Goal: Information Seeking & Learning: Learn about a topic

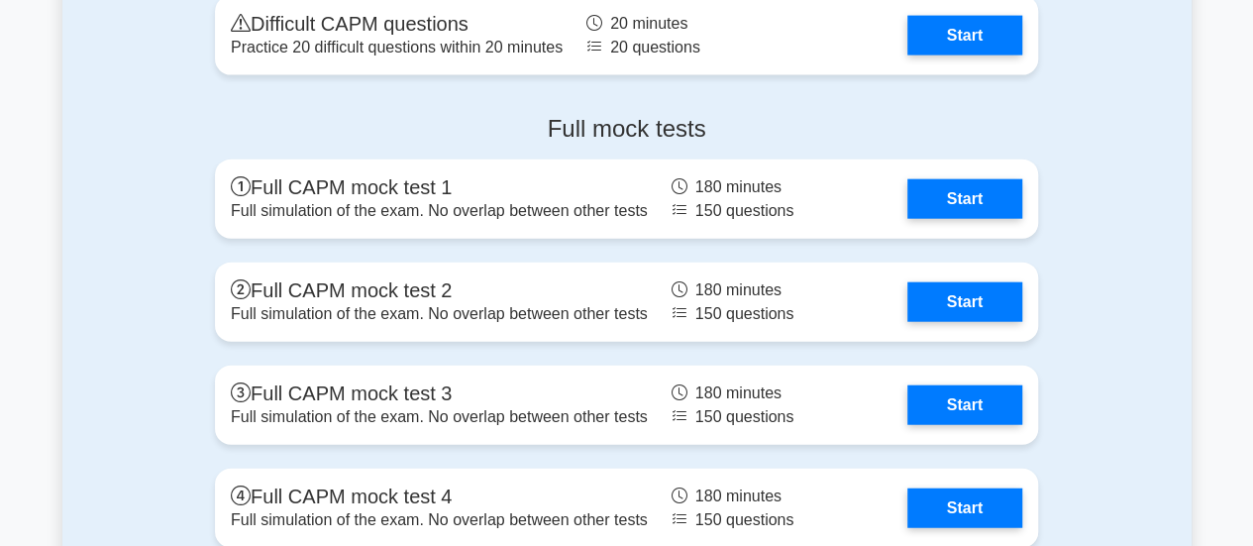
scroll to position [6005, 0]
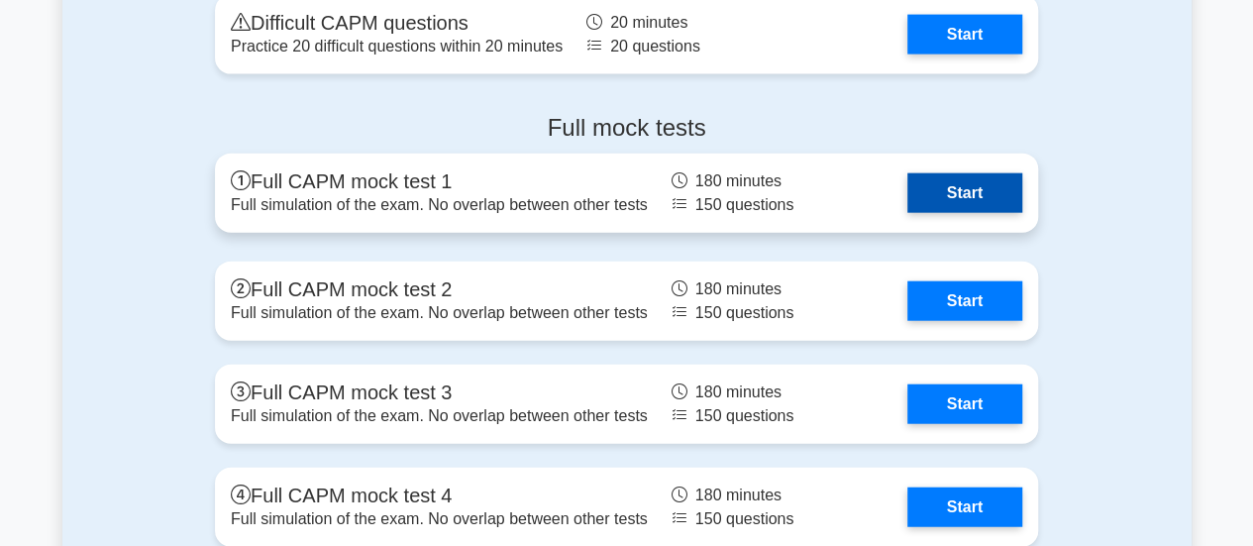
click at [992, 190] on link "Start" at bounding box center [965, 193] width 115 height 40
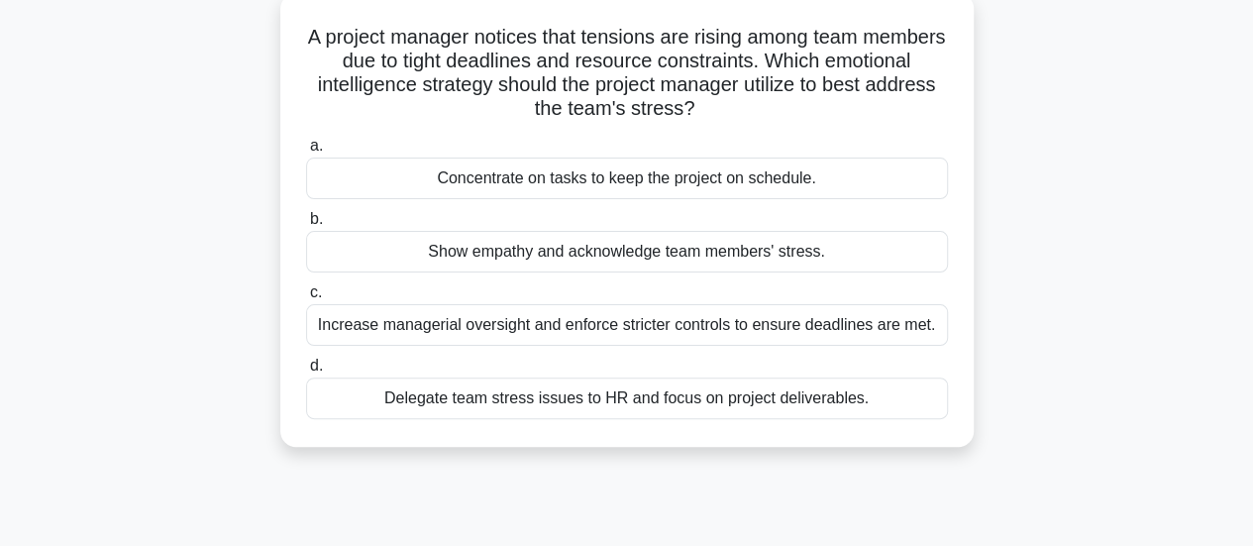
scroll to position [119, 0]
click at [595, 257] on div "Show empathy and acknowledge team members' stress." at bounding box center [627, 251] width 642 height 42
click at [306, 225] on input "b. Show empathy and acknowledge team members' stress." at bounding box center [306, 218] width 0 height 13
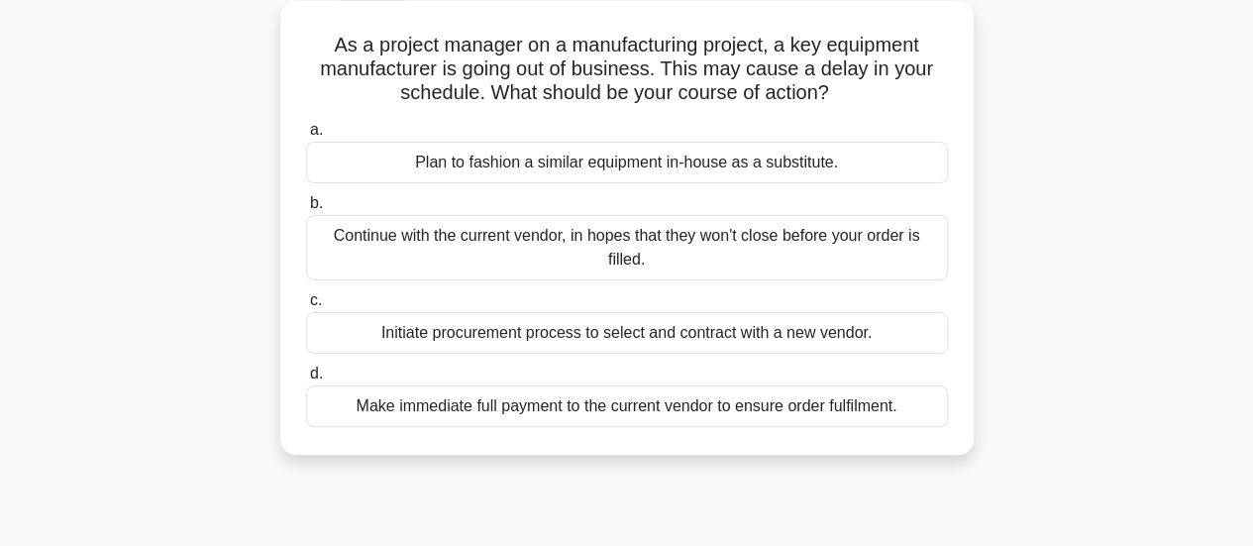
scroll to position [113, 0]
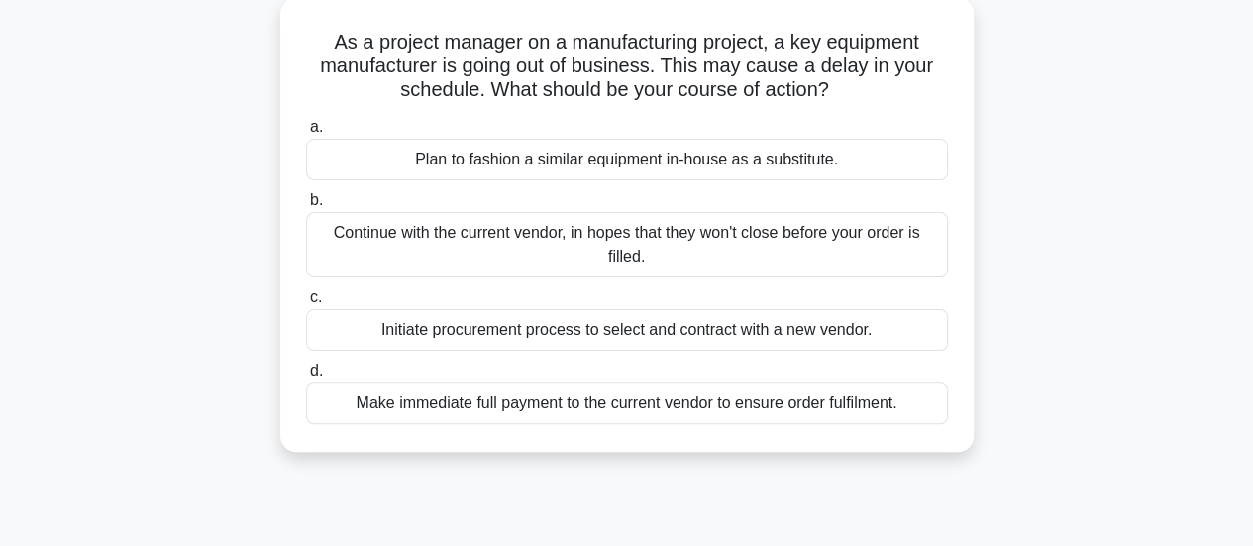
click at [647, 162] on div "Plan to fashion a similar equipment in-house as a substitute." at bounding box center [627, 160] width 642 height 42
click at [306, 134] on input "a. Plan to fashion a similar equipment in-house as a substitute." at bounding box center [306, 127] width 0 height 13
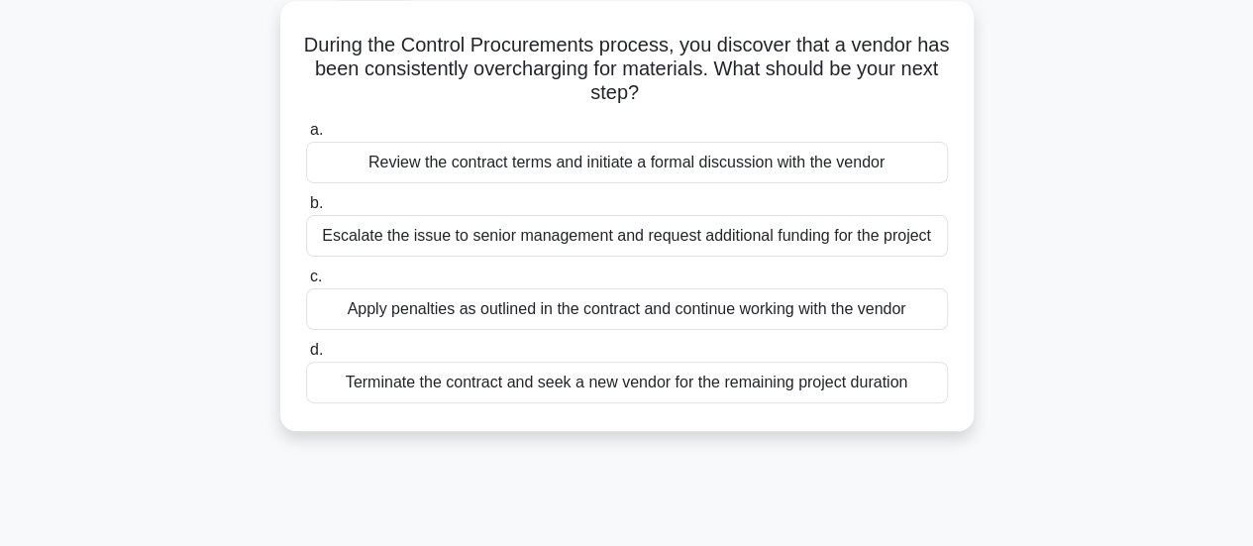
scroll to position [111, 0]
click at [651, 176] on div "Review the contract terms and initiate a formal discussion with the vendor" at bounding box center [627, 162] width 642 height 42
click at [306, 136] on input "a. Review the contract terms and initiate a formal discussion with the vendor" at bounding box center [306, 129] width 0 height 13
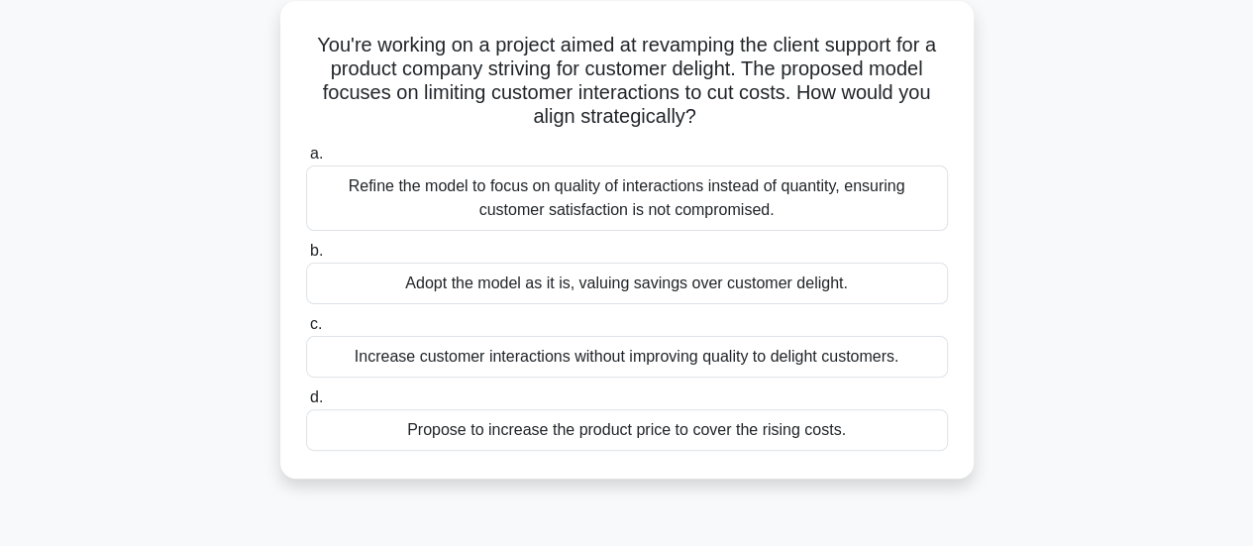
scroll to position [116, 0]
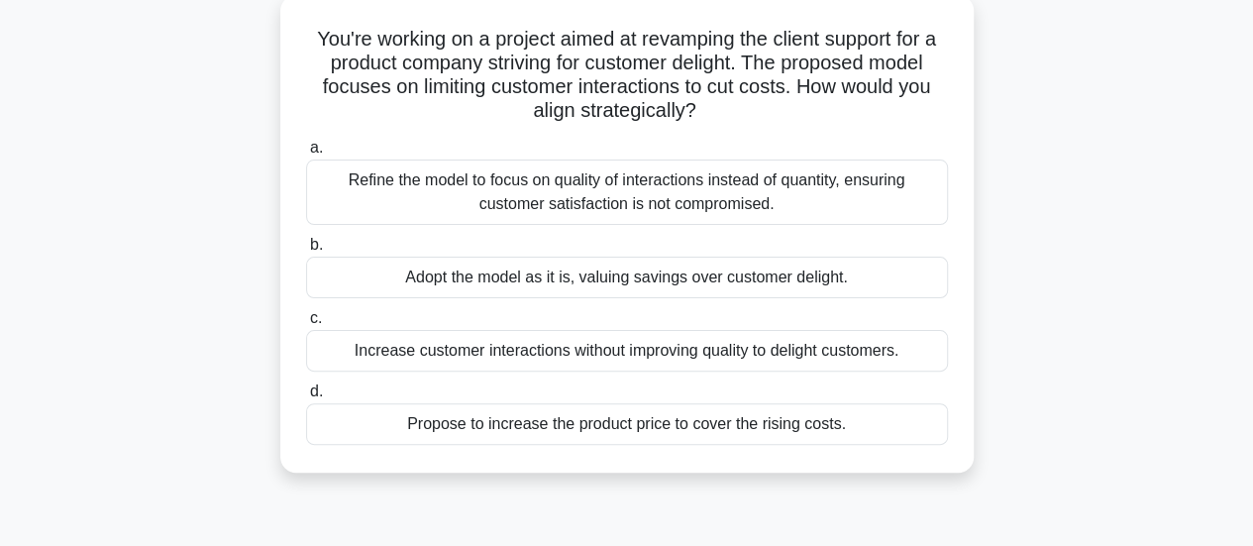
click at [604, 430] on div "Propose to increase the product price to cover the rising costs." at bounding box center [627, 424] width 642 height 42
click at [306, 398] on input "d. Propose to increase the product price to cover the rising costs." at bounding box center [306, 391] width 0 height 13
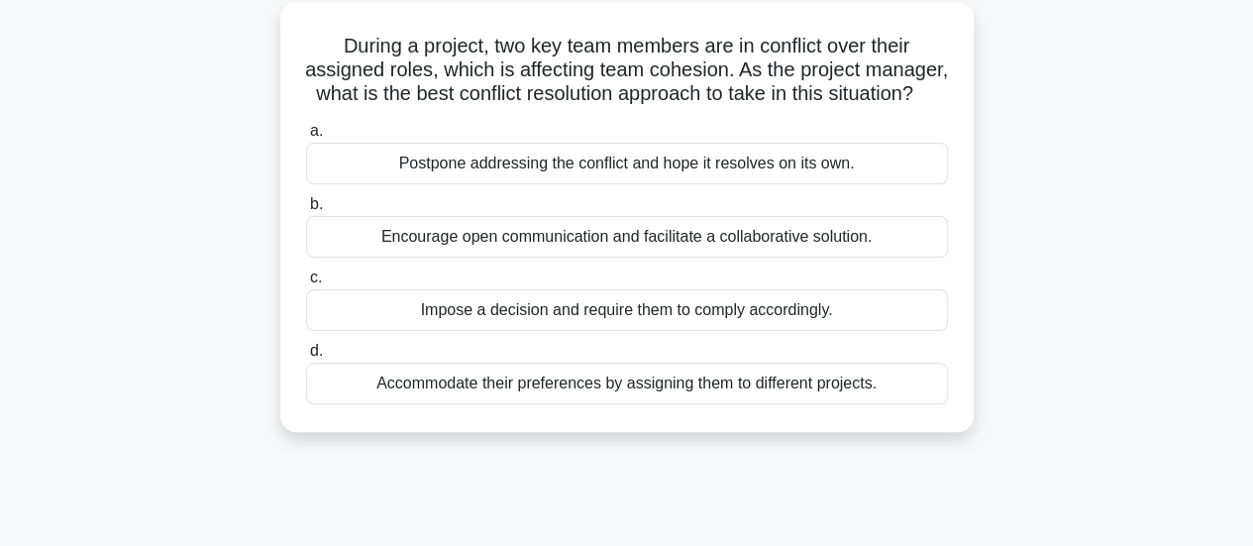
scroll to position [110, 0]
click at [715, 257] on div "Encourage open communication and facilitate a collaborative solution." at bounding box center [627, 236] width 642 height 42
click at [306, 210] on input "b. Encourage open communication and facilitate a collaborative solution." at bounding box center [306, 203] width 0 height 13
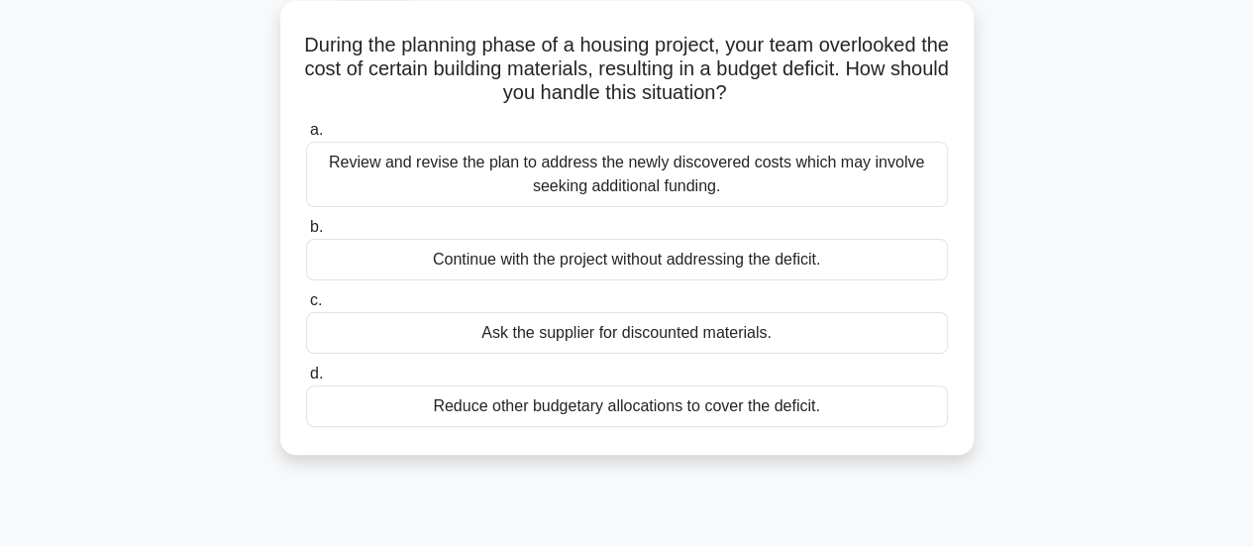
click at [705, 166] on div "Review and revise the plan to address the newly discovered costs which may invo…" at bounding box center [627, 174] width 642 height 65
click at [306, 137] on input "a. Review and revise the plan to address the newly discovered costs which may i…" at bounding box center [306, 130] width 0 height 13
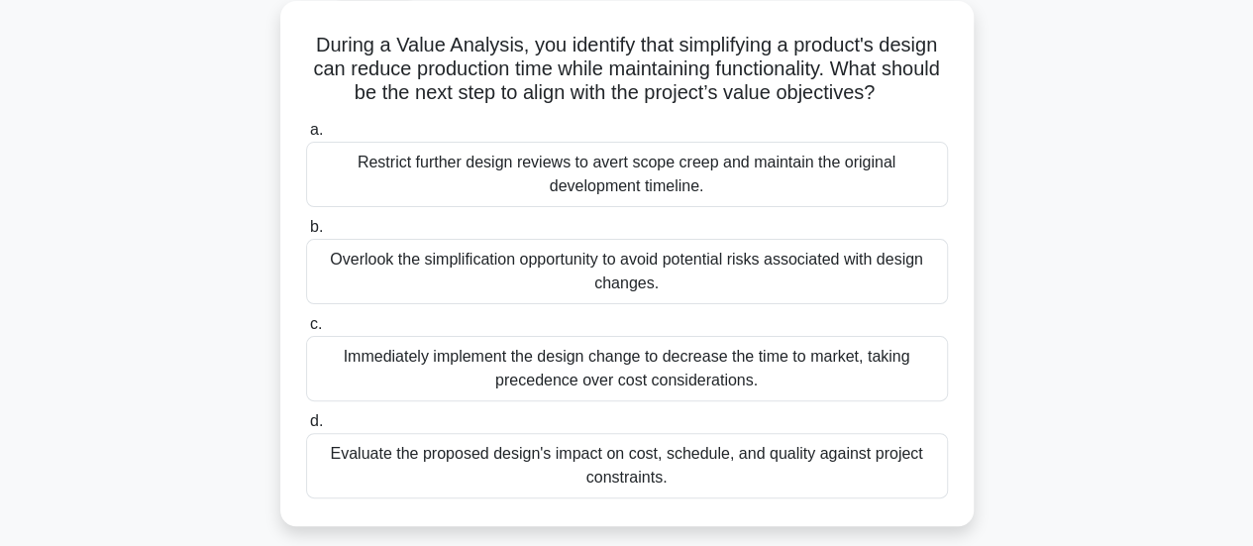
click at [685, 483] on div "Evaluate the proposed design's impact on cost, schedule, and quality against pr…" at bounding box center [627, 465] width 642 height 65
click at [306, 428] on input "d. Evaluate the proposed design's impact on cost, schedule, and quality against…" at bounding box center [306, 421] width 0 height 13
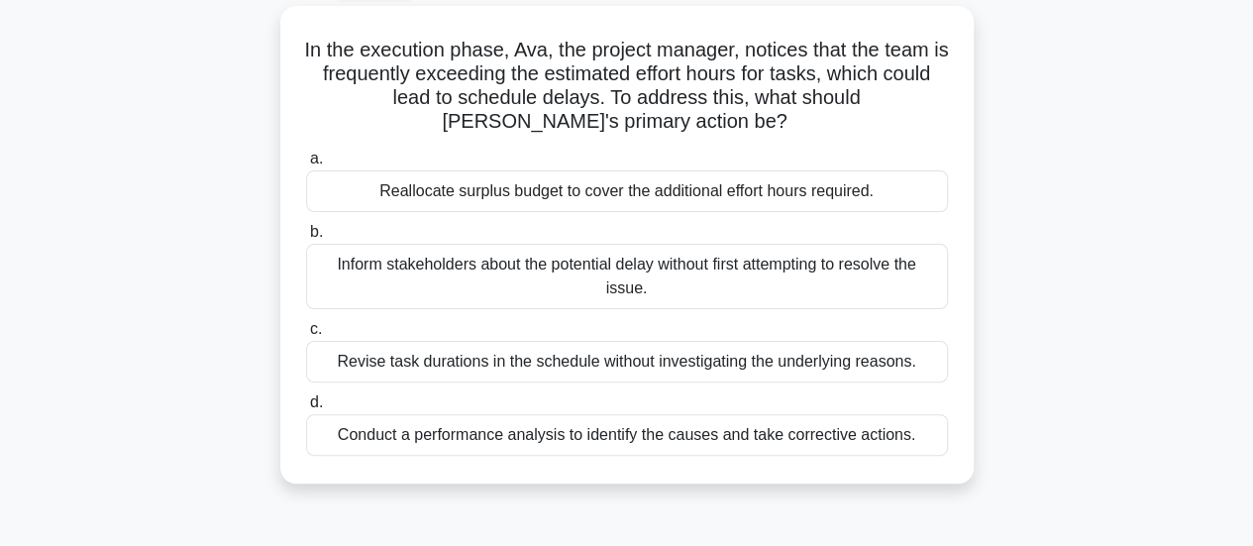
scroll to position [111, 0]
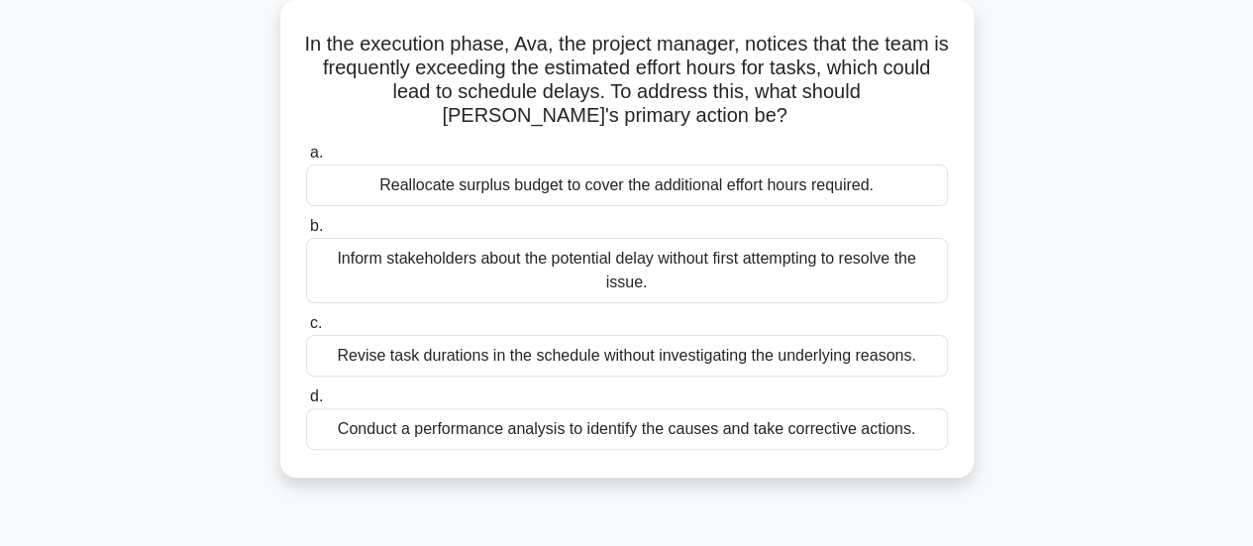
click at [656, 421] on div "Conduct a performance analysis to identify the causes and take corrective actio…" at bounding box center [627, 429] width 642 height 42
click at [306, 403] on input "d. Conduct a performance analysis to identify the causes and take corrective ac…" at bounding box center [306, 396] width 0 height 13
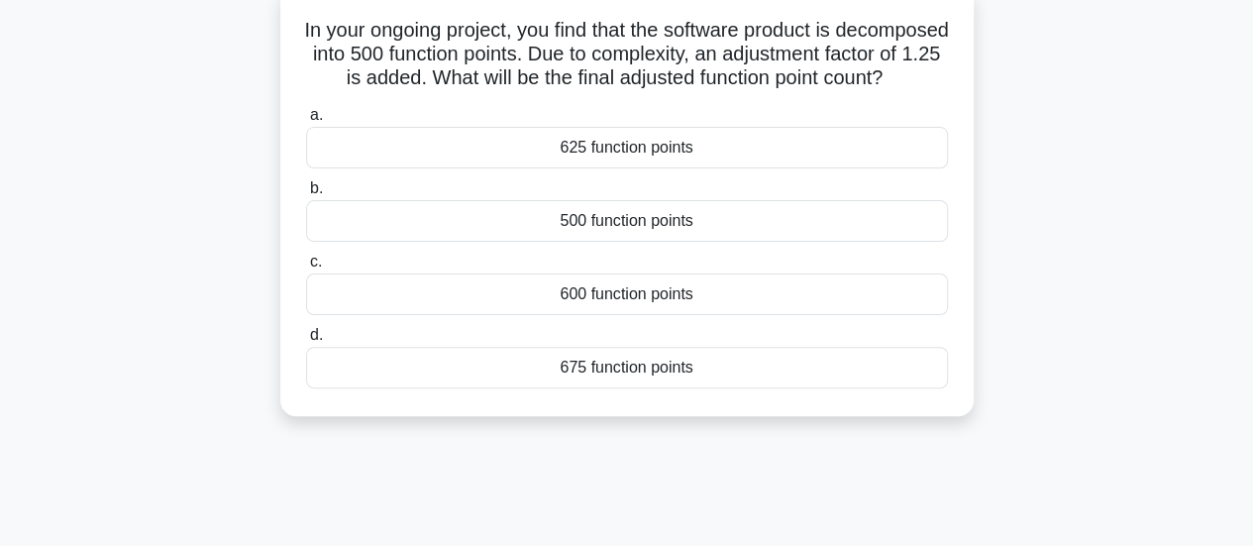
scroll to position [124, 0]
click at [662, 169] on div "625 function points" at bounding box center [627, 149] width 642 height 42
click at [306, 123] on input "a. 625 function points" at bounding box center [306, 116] width 0 height 13
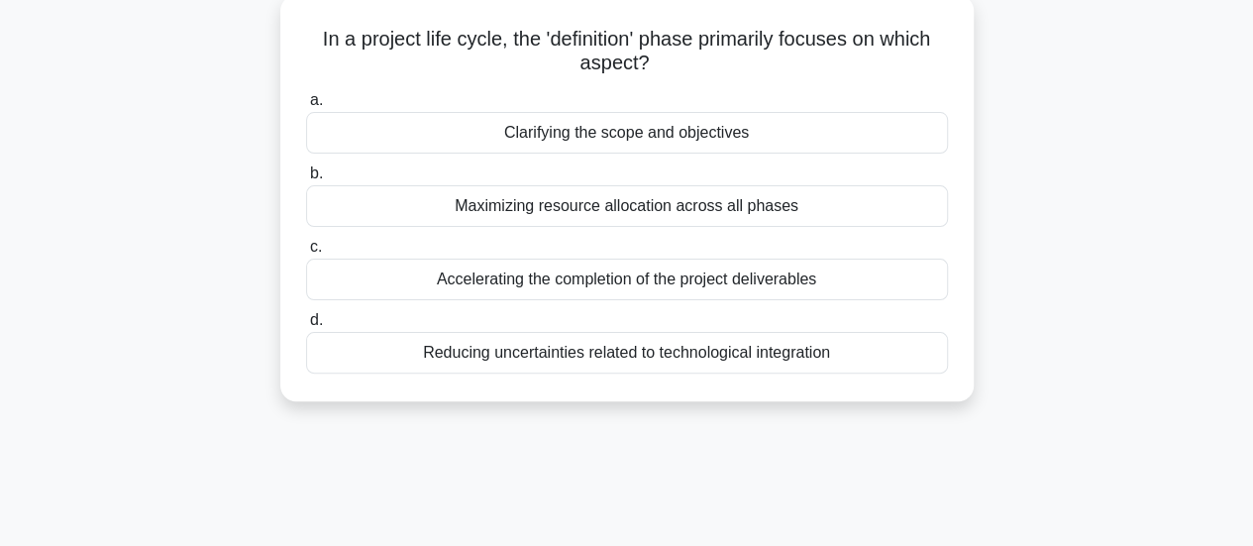
scroll to position [122, 0]
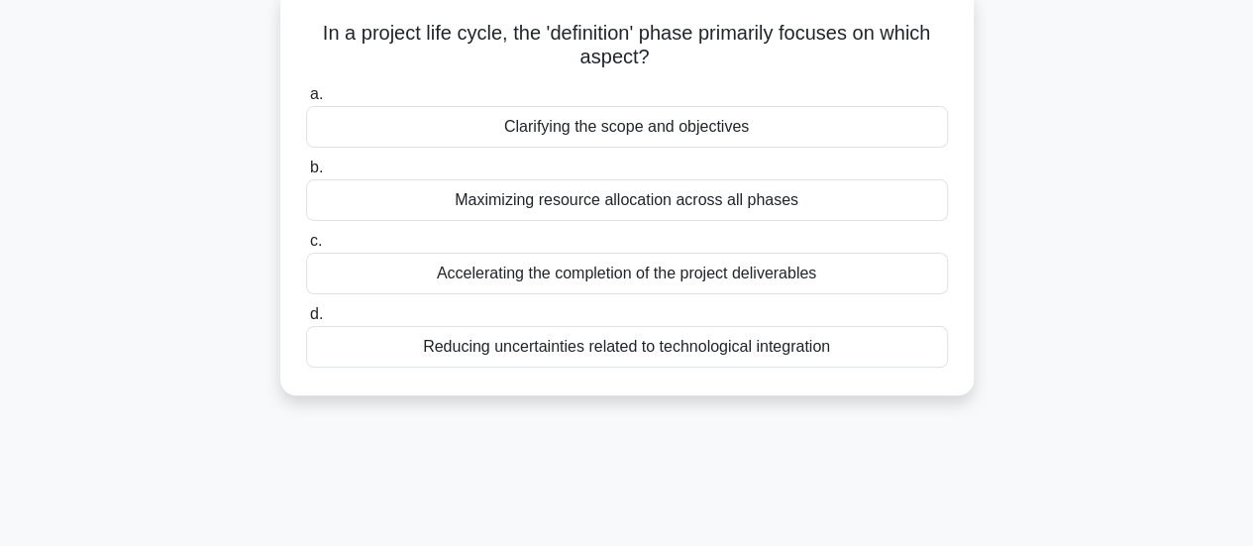
click at [713, 131] on div "Clarifying the scope and objectives" at bounding box center [627, 127] width 642 height 42
click at [306, 101] on input "a. Clarifying the scope and objectives" at bounding box center [306, 94] width 0 height 13
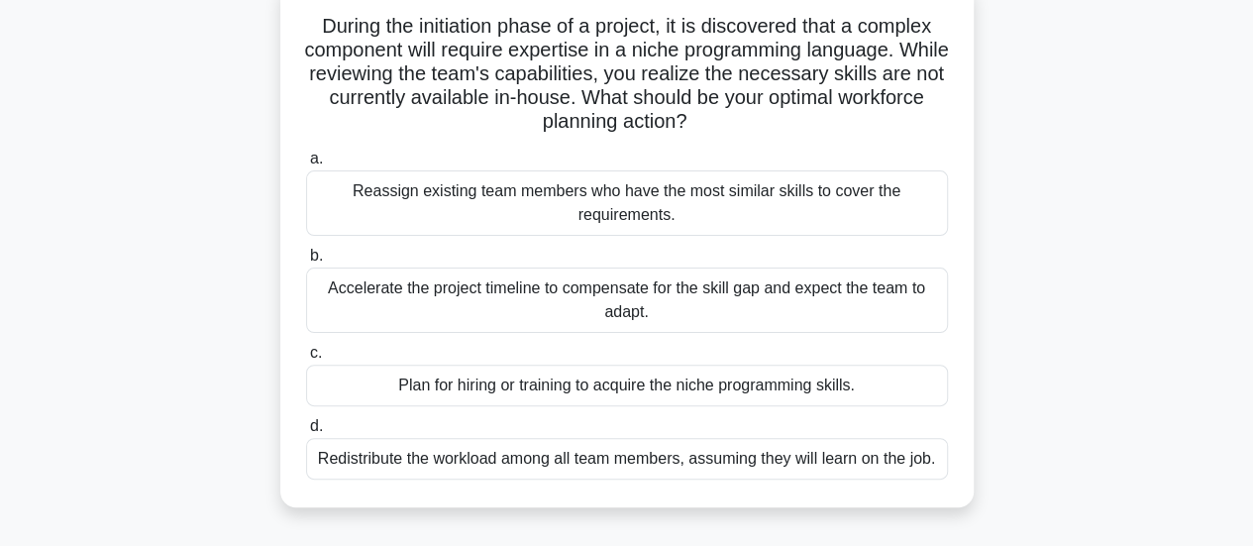
scroll to position [131, 0]
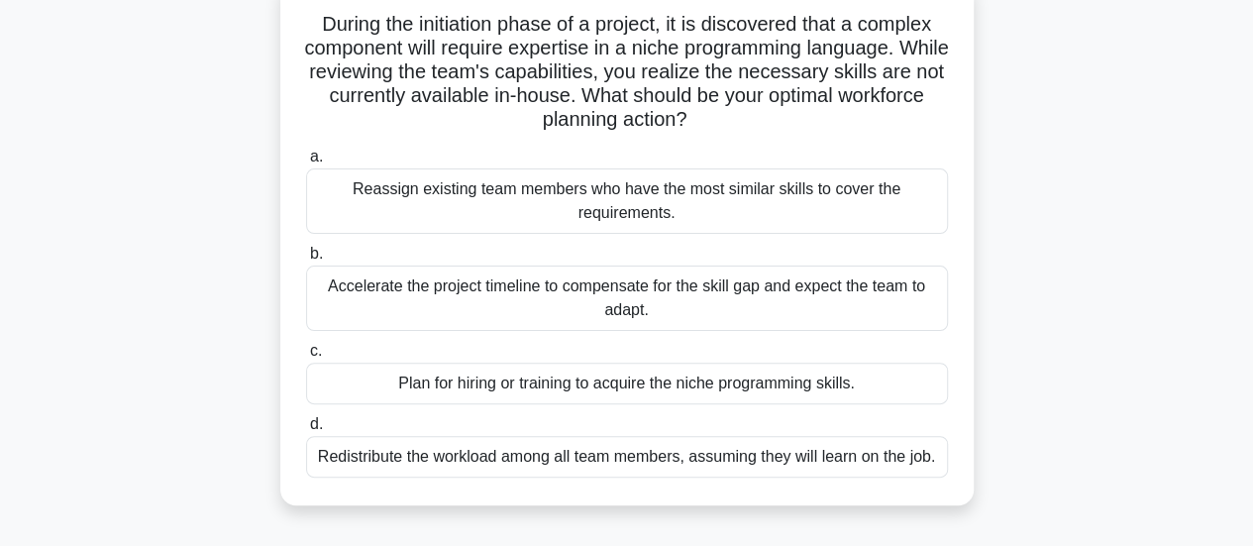
click at [727, 376] on div "Plan for hiring or training to acquire the niche programming skills." at bounding box center [627, 384] width 642 height 42
click at [306, 358] on input "c. Plan for hiring or training to acquire the niche programming skills." at bounding box center [306, 351] width 0 height 13
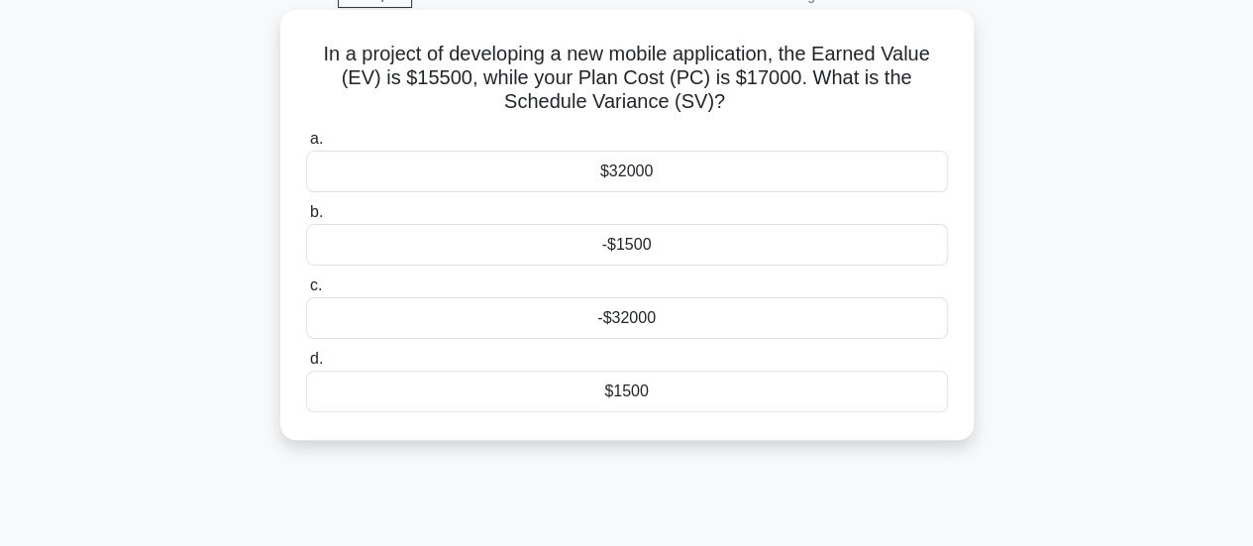
scroll to position [102, 0]
click at [693, 247] on div "-$1500" at bounding box center [627, 244] width 642 height 42
click at [306, 218] on input "b. -$1500" at bounding box center [306, 211] width 0 height 13
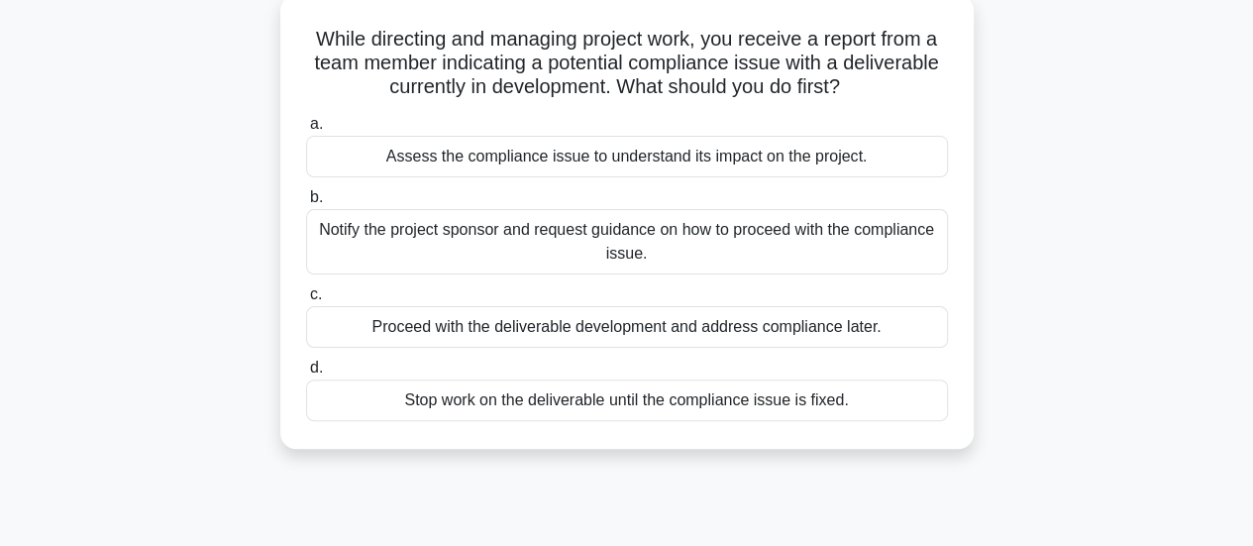
scroll to position [119, 0]
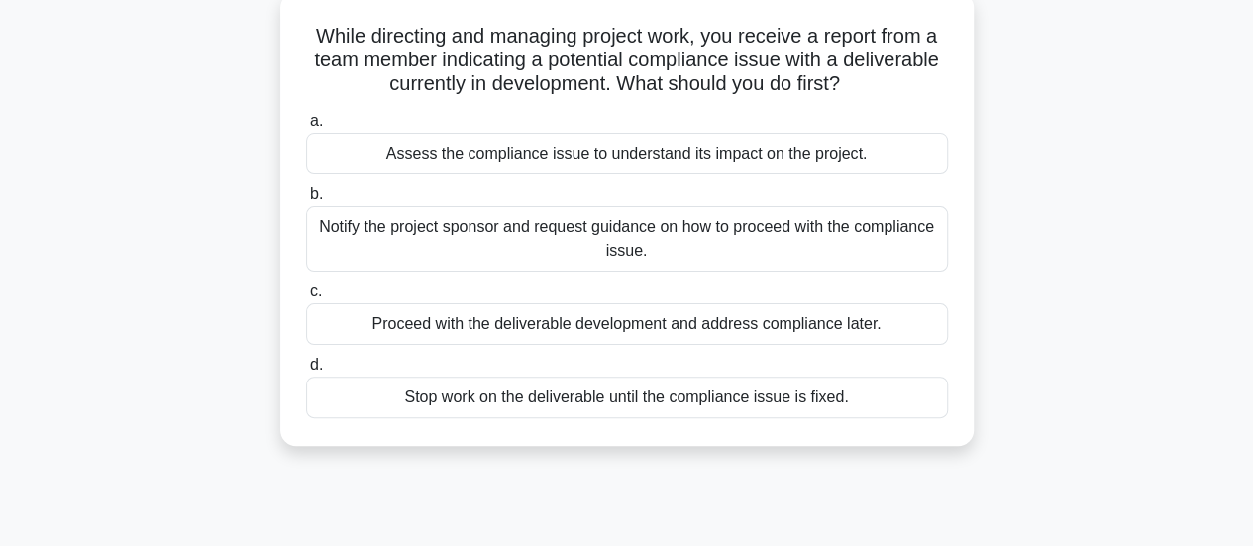
click at [733, 162] on div "Assess the compliance issue to understand its impact on the project." at bounding box center [627, 154] width 642 height 42
click at [306, 128] on input "a. Assess the compliance issue to understand its impact on the project." at bounding box center [306, 121] width 0 height 13
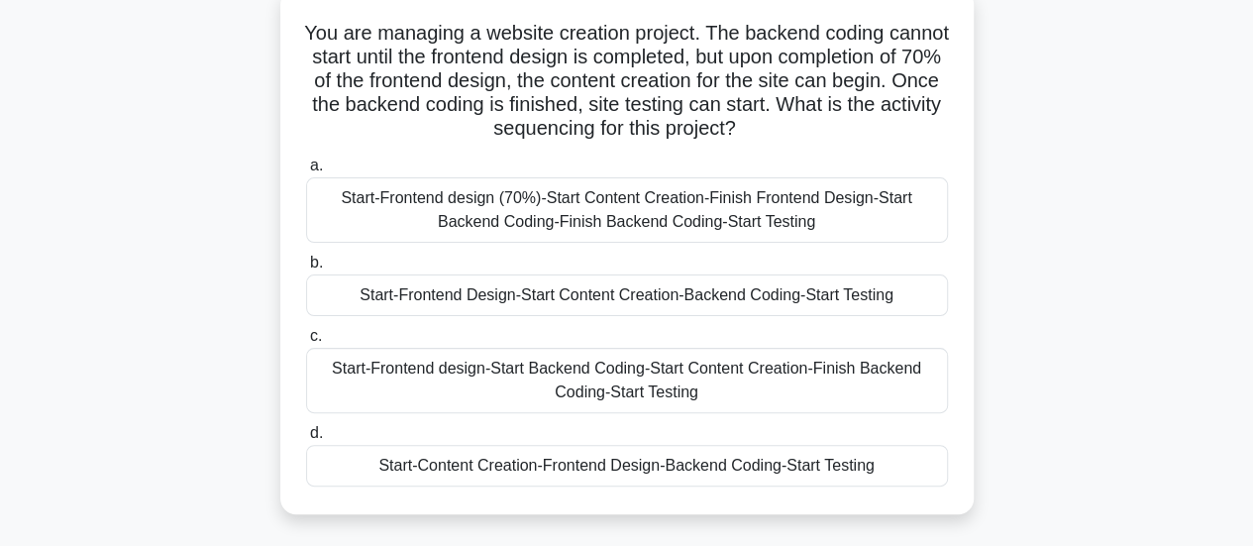
scroll to position [123, 0]
click at [753, 229] on div "Start-Frontend design (70%)-Start Content Creation-Finish Frontend Design-Start…" at bounding box center [627, 208] width 642 height 65
click at [306, 171] on input "a. Start-Frontend design (70%)-Start Content Creation-Finish Frontend Design-St…" at bounding box center [306, 165] width 0 height 13
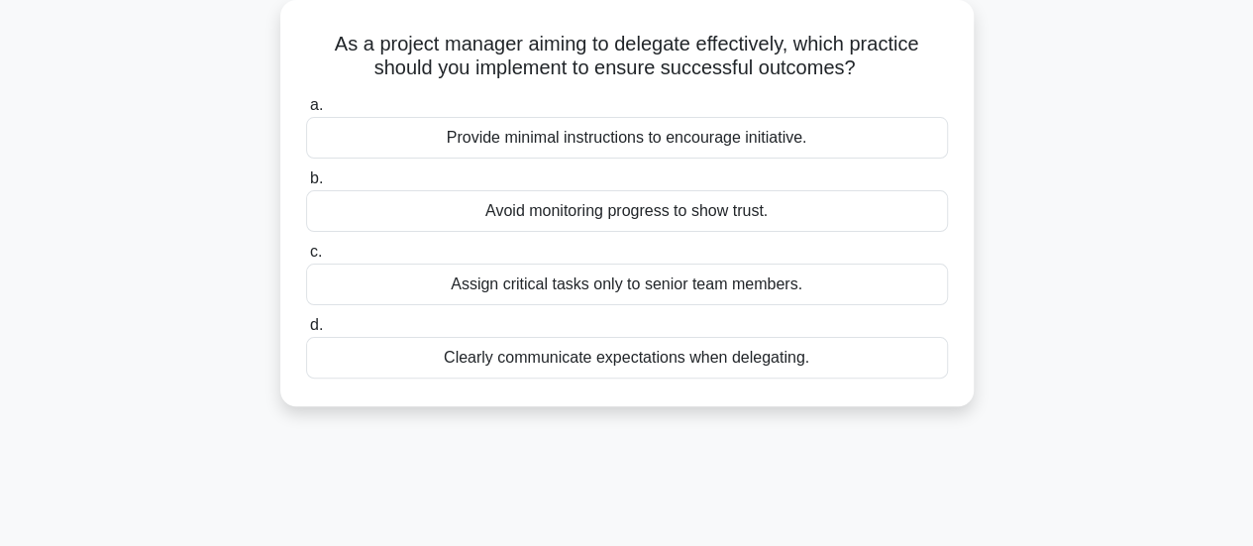
scroll to position [117, 0]
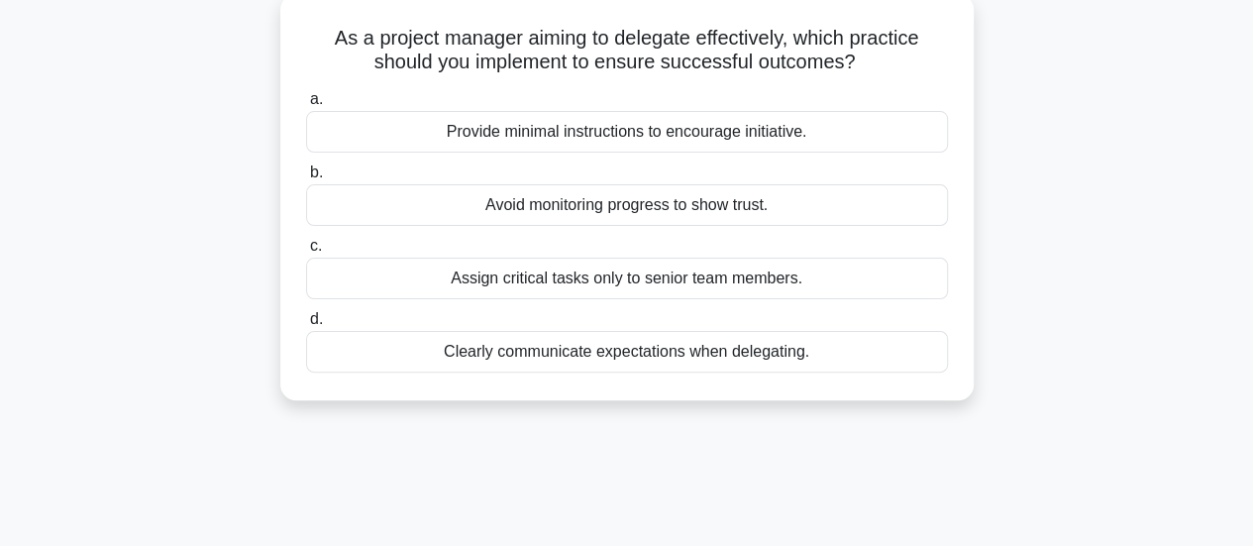
click at [733, 342] on div "Clearly communicate expectations when delegating." at bounding box center [627, 352] width 642 height 42
click at [306, 326] on input "d. Clearly communicate expectations when delegating." at bounding box center [306, 319] width 0 height 13
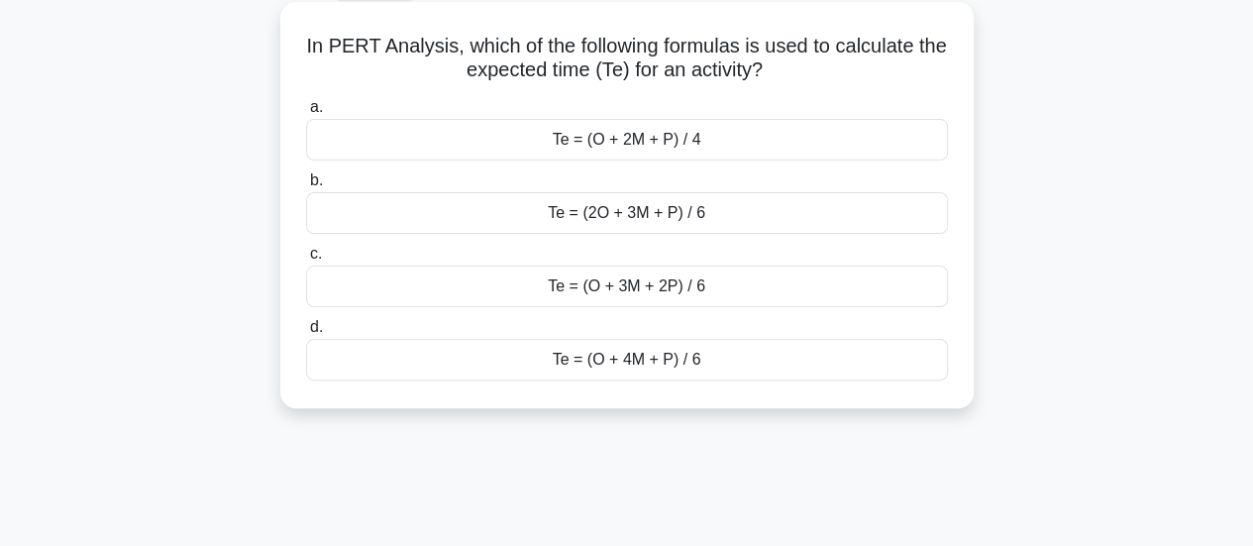
scroll to position [119, 0]
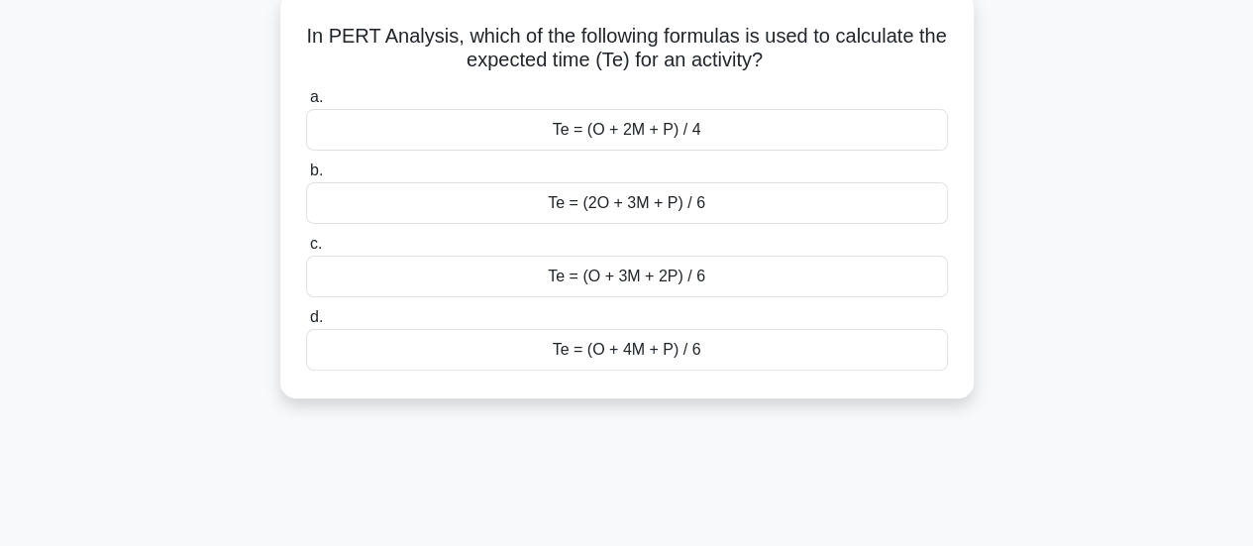
click at [721, 354] on div "Te = (O + 4M + P) / 6" at bounding box center [627, 350] width 642 height 42
click at [306, 324] on input "d. Te = (O + 4M + P) / 6" at bounding box center [306, 317] width 0 height 13
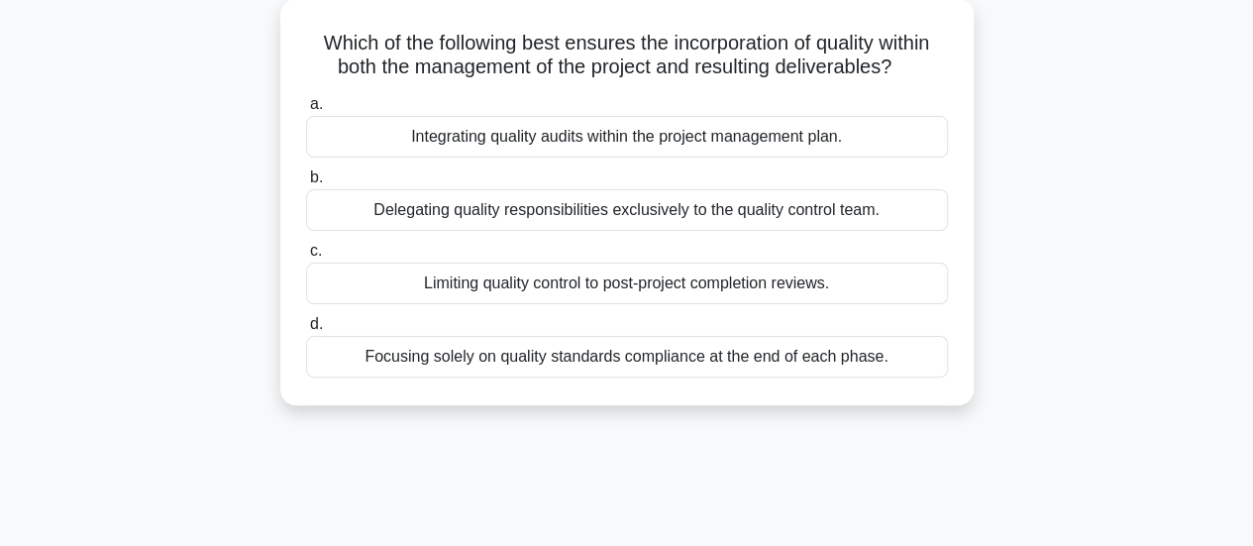
scroll to position [121, 0]
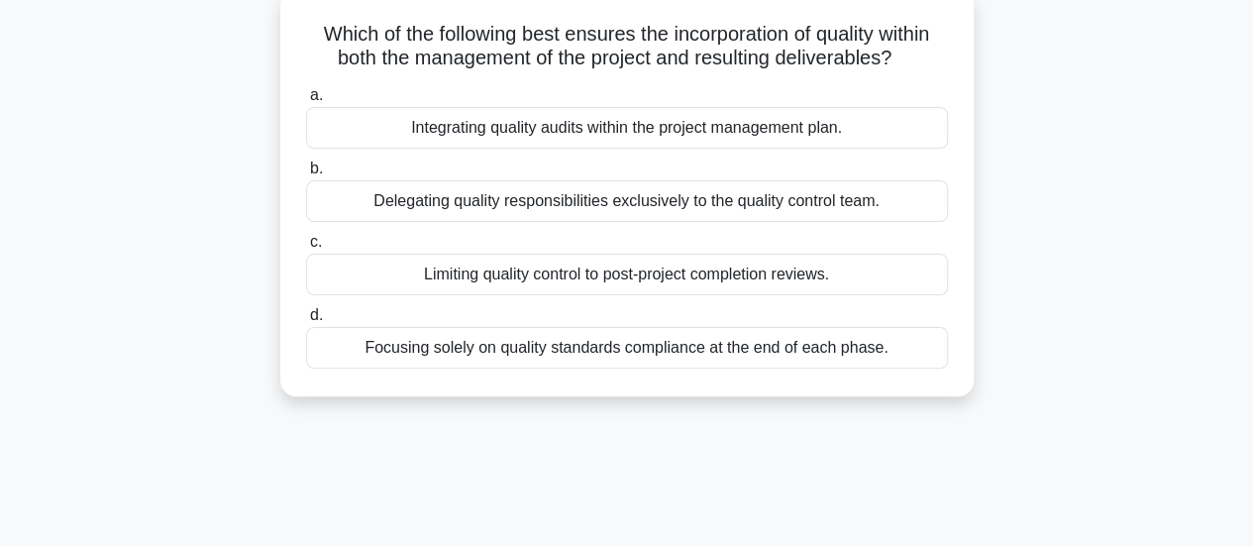
click at [723, 139] on div "Integrating quality audits within the project management plan." at bounding box center [627, 128] width 642 height 42
click at [306, 102] on input "a. Integrating quality audits within the project management plan." at bounding box center [306, 95] width 0 height 13
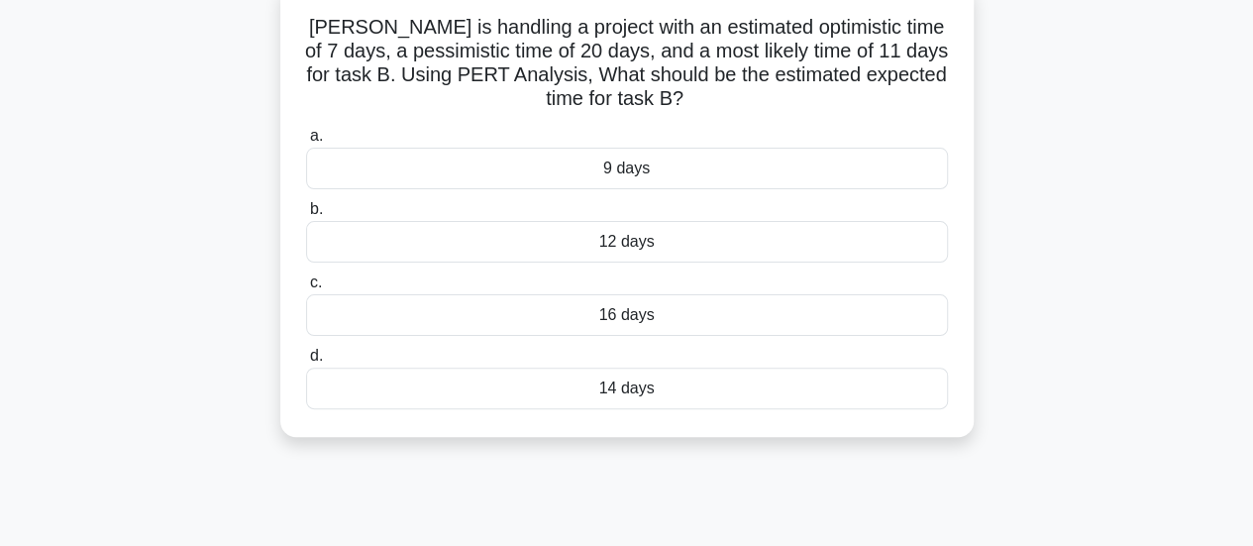
scroll to position [129, 0]
click at [676, 247] on div "12 days" at bounding box center [627, 241] width 642 height 42
click at [306, 215] on input "b. 12 days" at bounding box center [306, 208] width 0 height 13
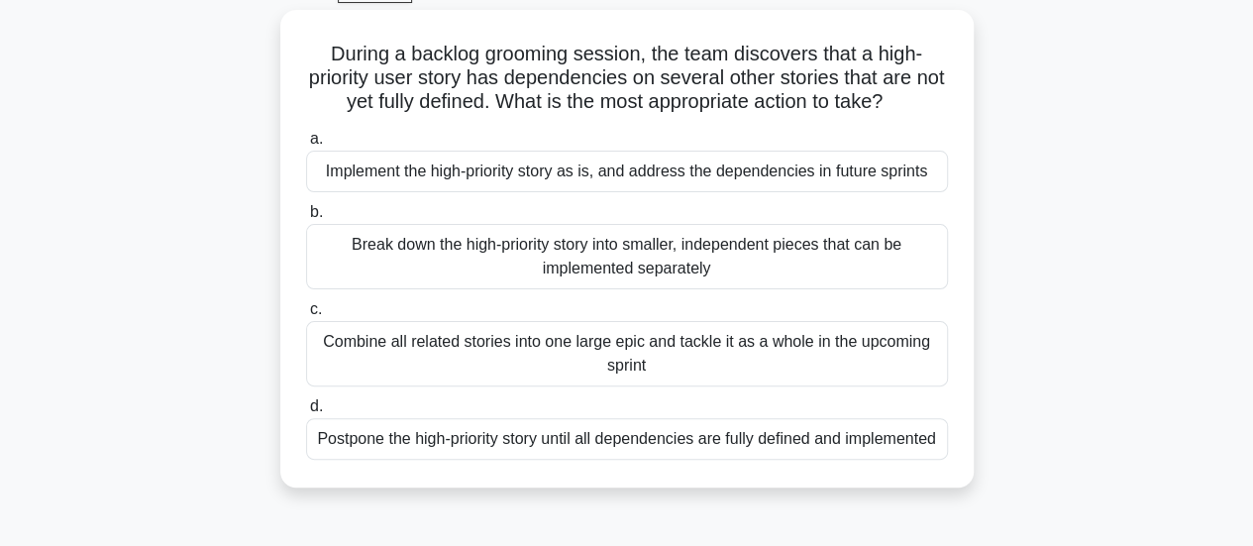
scroll to position [107, 0]
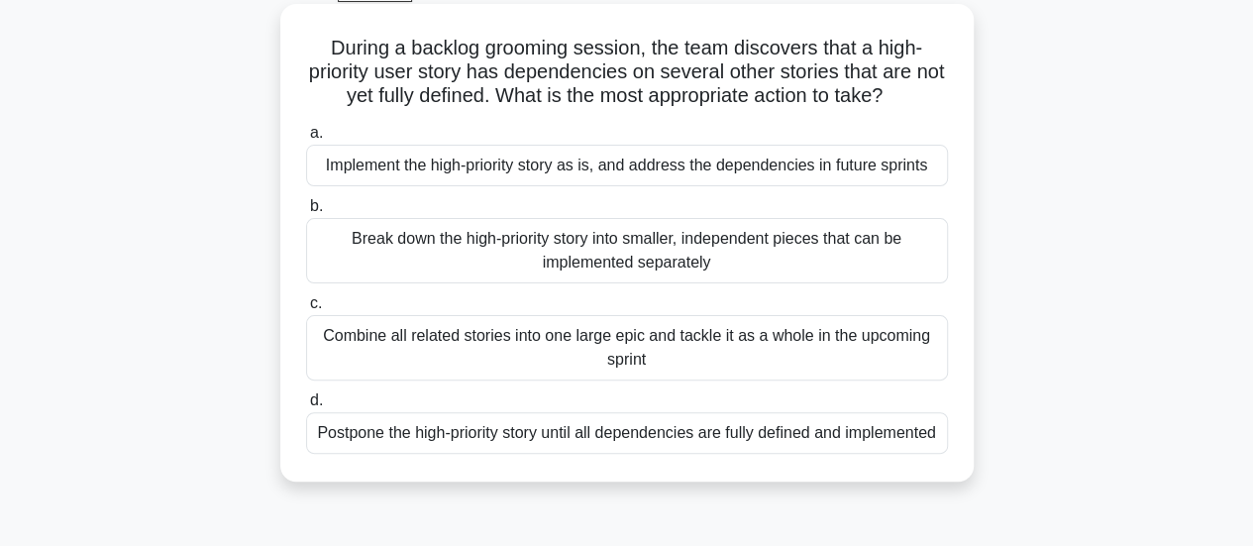
click at [563, 445] on div "Postpone the high-priority story until all dependencies are fully defined and i…" at bounding box center [627, 433] width 642 height 42
click at [306, 407] on input "d. Postpone the high-priority story until all dependencies are fully defined an…" at bounding box center [306, 400] width 0 height 13
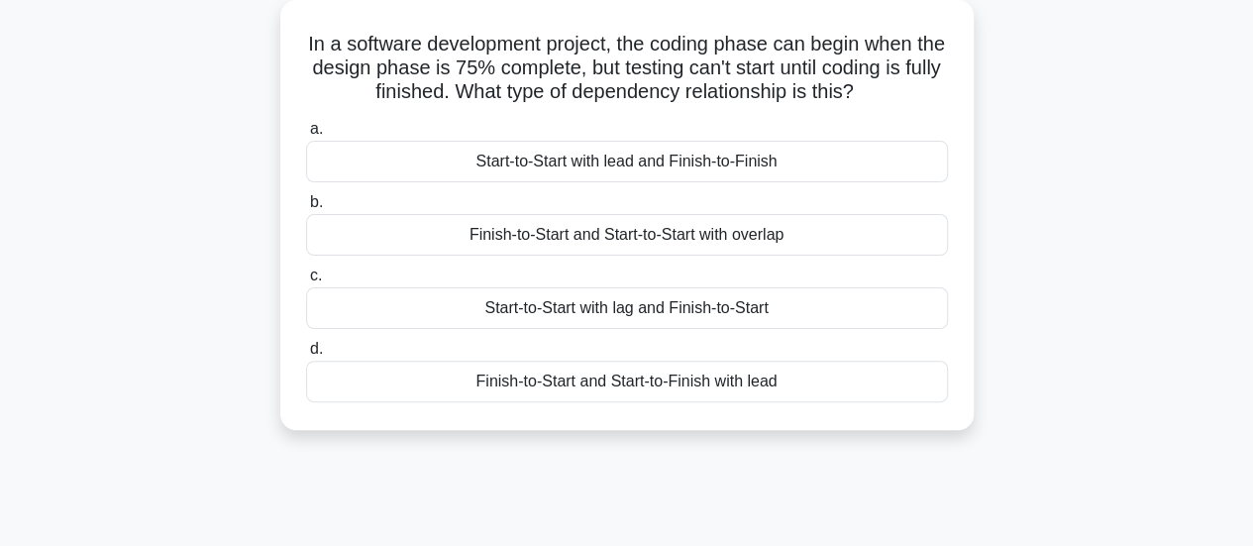
scroll to position [117, 0]
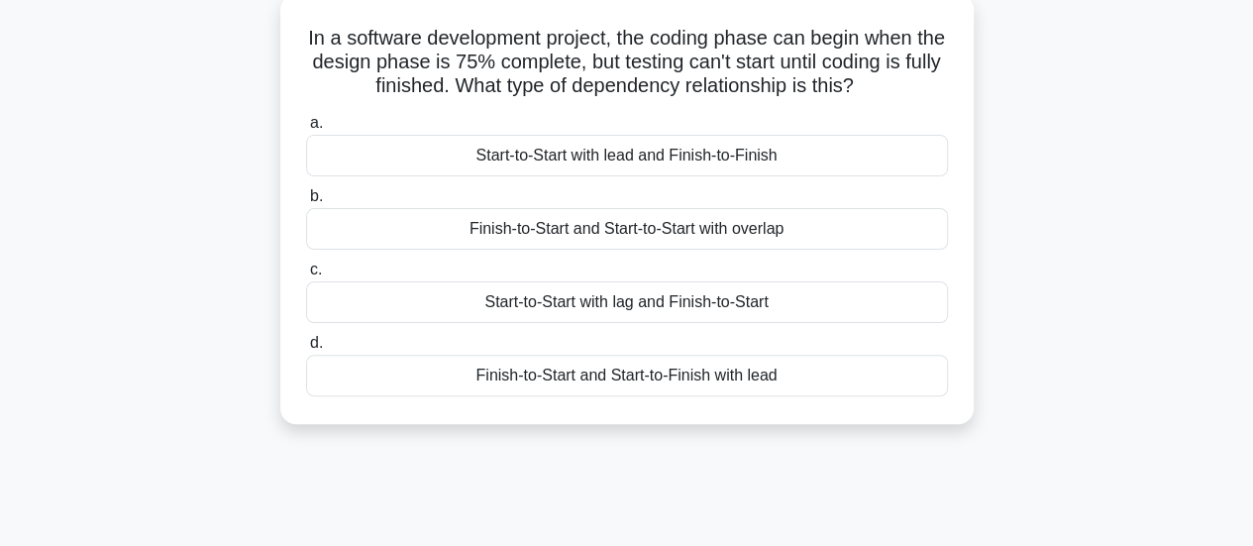
click at [737, 161] on div "Start-to-Start with lead and Finish-to-Finish" at bounding box center [627, 156] width 642 height 42
click at [306, 130] on input "a. Start-to-Start with lead and Finish-to-Finish" at bounding box center [306, 123] width 0 height 13
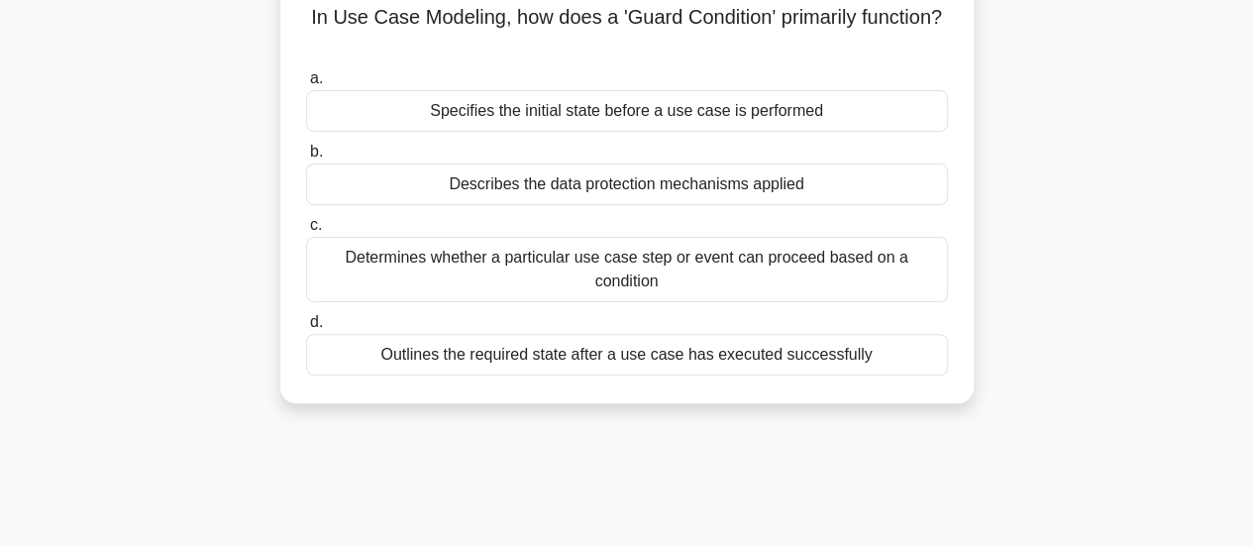
scroll to position [142, 0]
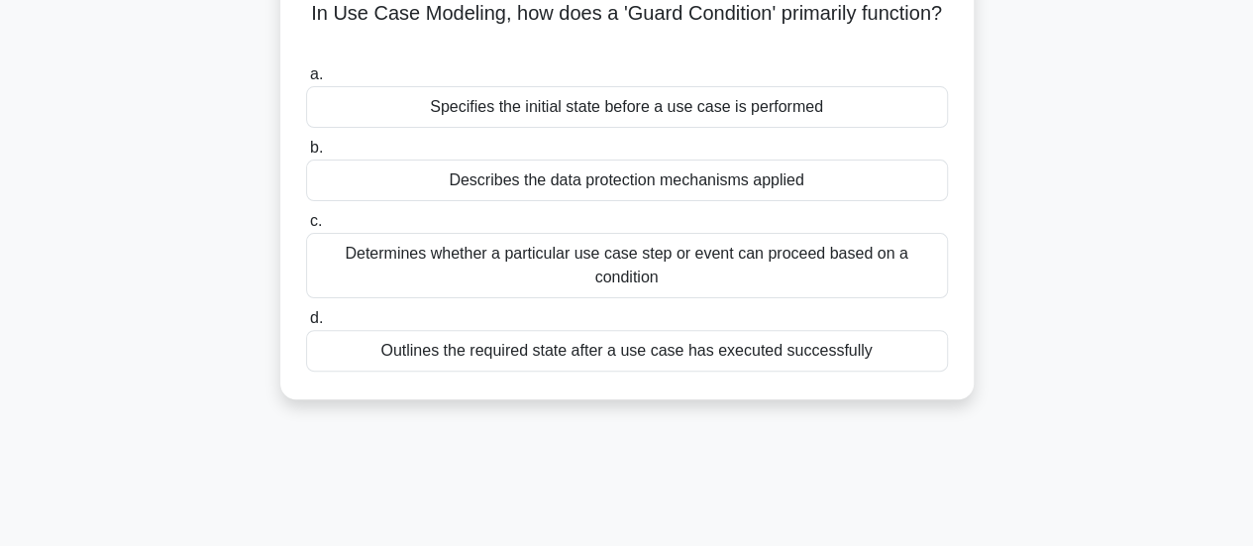
click at [713, 191] on div "Describes the data protection mechanisms applied" at bounding box center [627, 181] width 642 height 42
click at [306, 155] on input "b. Describes the data protection mechanisms applied" at bounding box center [306, 148] width 0 height 13
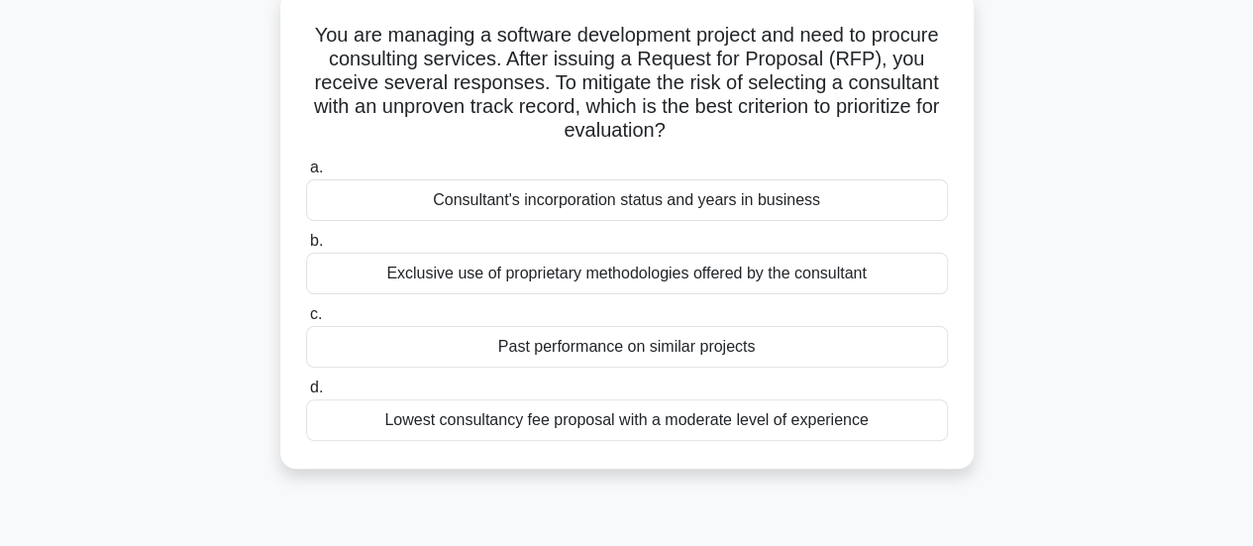
scroll to position [121, 0]
click at [836, 189] on div "Consultant's incorporation status and years in business" at bounding box center [627, 199] width 642 height 42
click at [306, 173] on input "a. Consultant's incorporation status and years in business" at bounding box center [306, 167] width 0 height 13
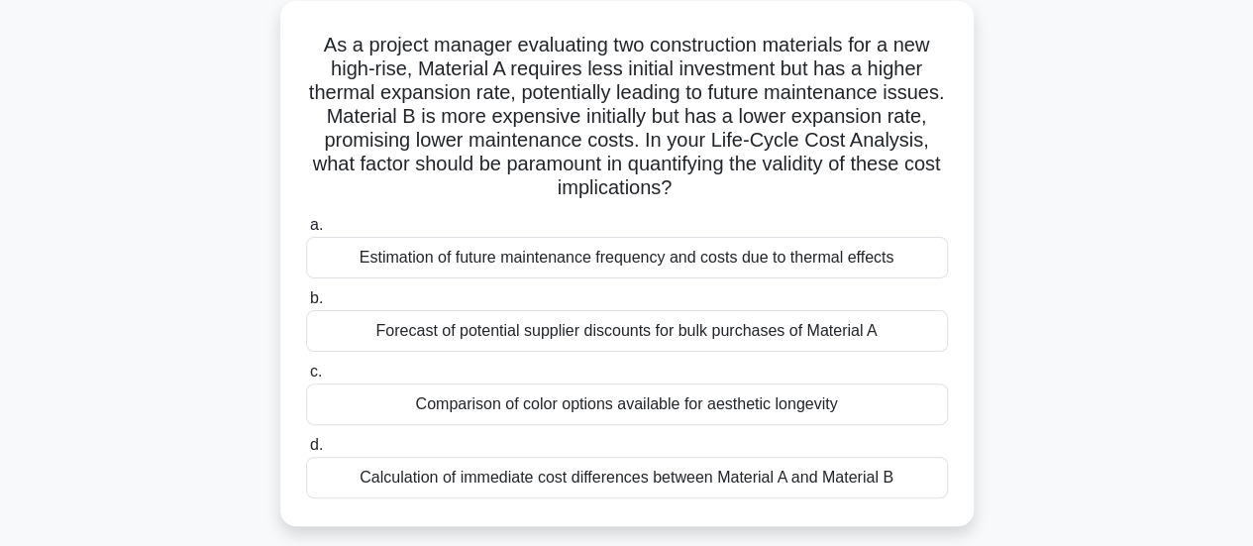
scroll to position [117, 0]
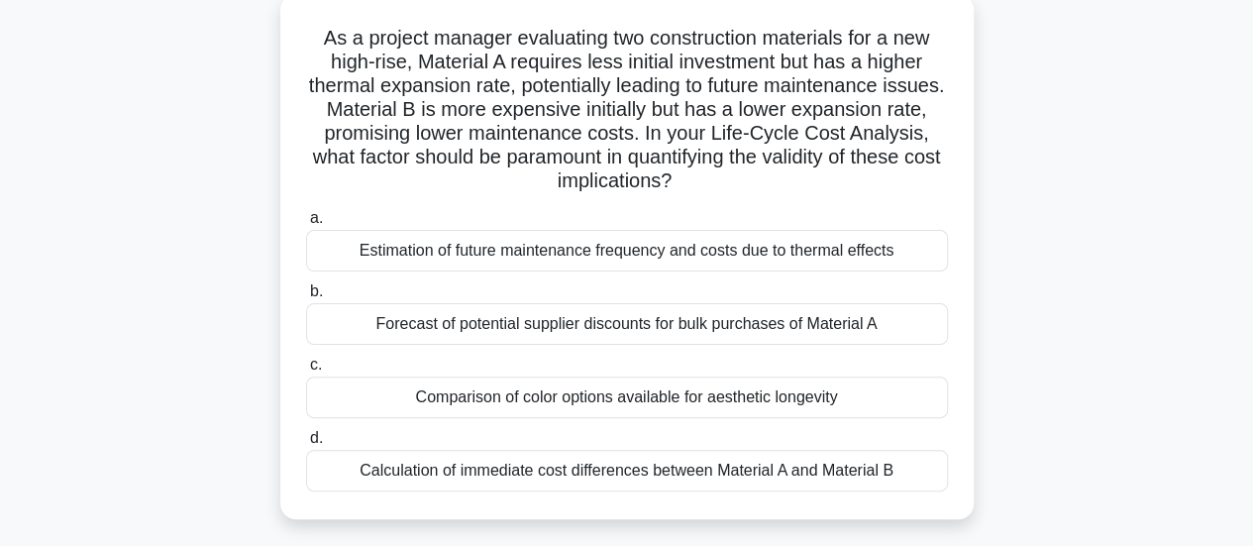
click at [860, 251] on div "Estimation of future maintenance frequency and costs due to thermal effects" at bounding box center [627, 251] width 642 height 42
click at [306, 225] on input "a. Estimation of future maintenance frequency and costs due to thermal effects" at bounding box center [306, 218] width 0 height 13
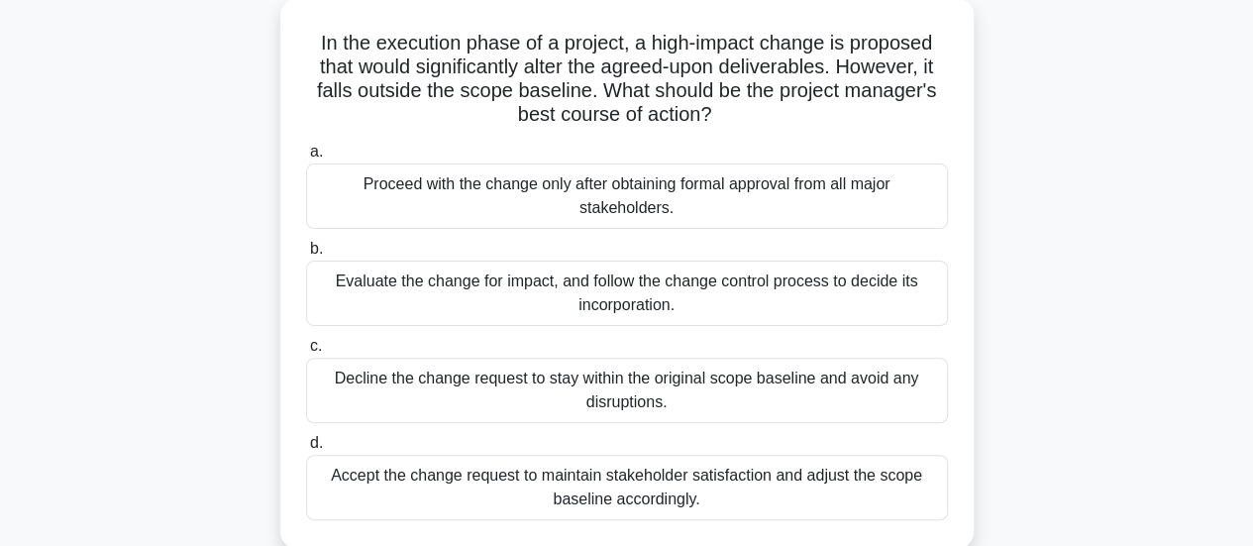
scroll to position [119, 0]
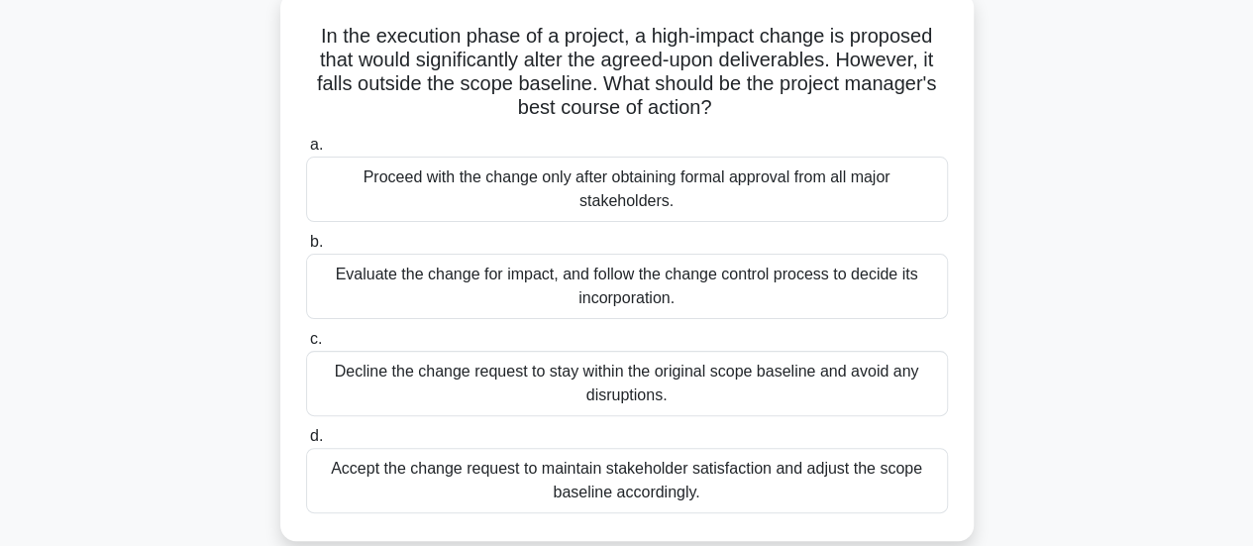
click at [755, 294] on div "Evaluate the change for impact, and follow the change control process to decide…" at bounding box center [627, 286] width 642 height 65
click at [306, 249] on input "b. Evaluate the change for impact, and follow the change control process to dec…" at bounding box center [306, 242] width 0 height 13
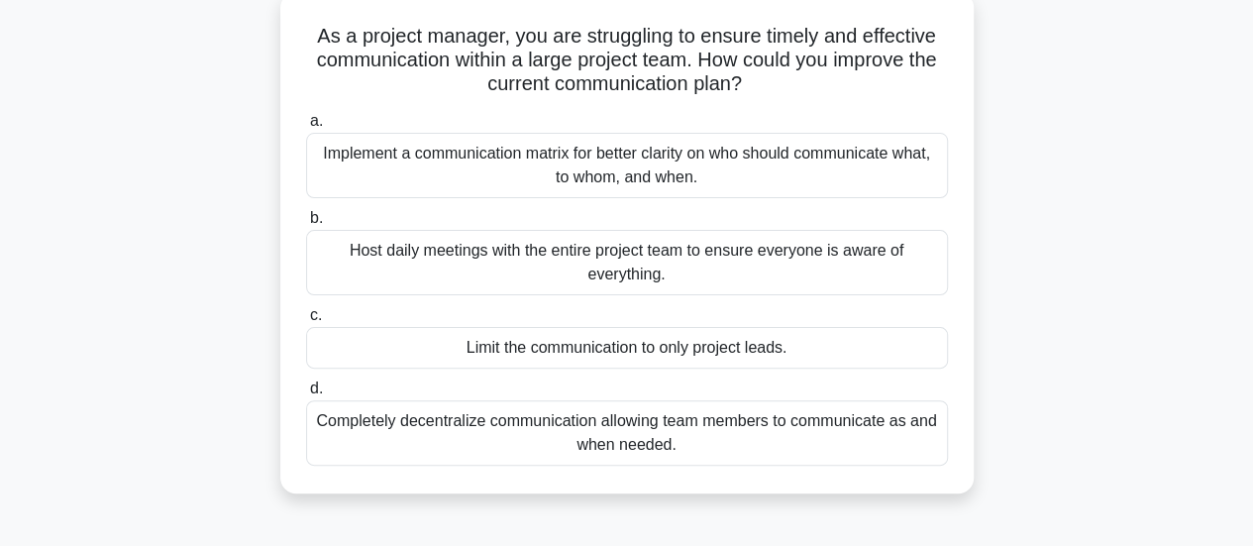
click at [692, 183] on div "Implement a communication matrix for better clarity on who should communicate w…" at bounding box center [627, 165] width 642 height 65
click at [306, 128] on input "a. Implement a communication matrix for better clarity on who should communicat…" at bounding box center [306, 121] width 0 height 13
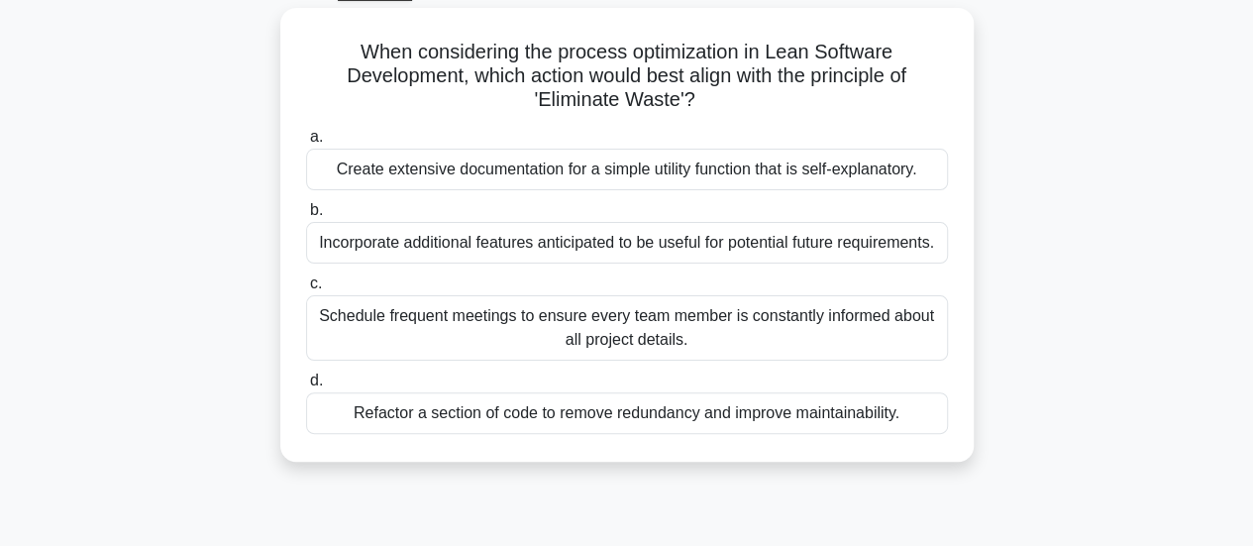
scroll to position [107, 0]
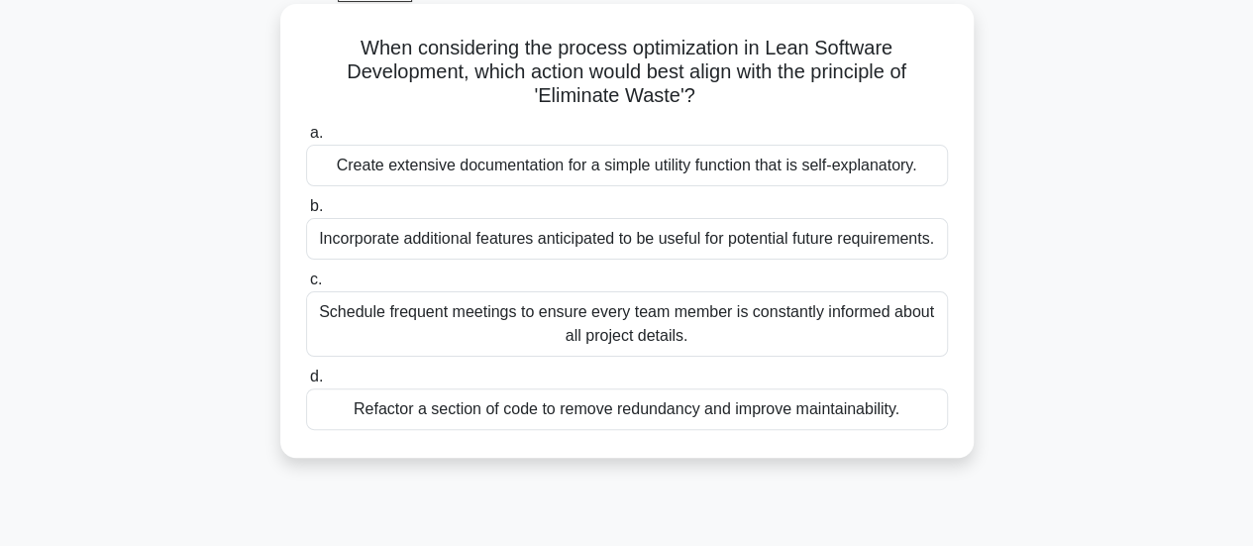
click at [763, 424] on div "Refactor a section of code to remove redundancy and improve maintainability." at bounding box center [627, 409] width 642 height 42
click at [306, 383] on input "d. Refactor a section of code to remove redundancy and improve maintainability." at bounding box center [306, 377] width 0 height 13
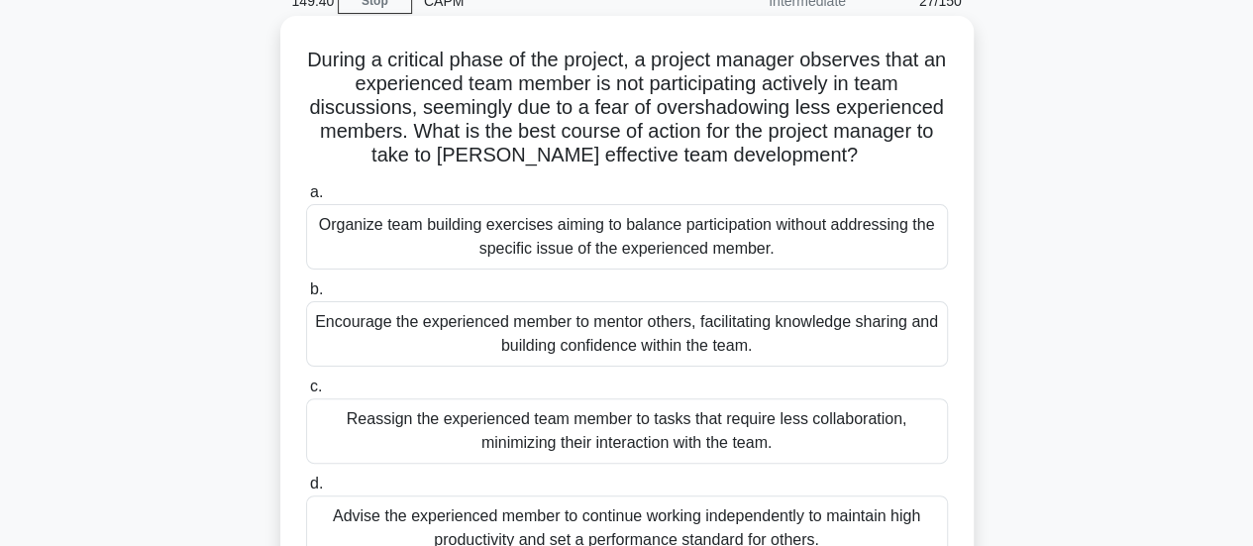
scroll to position [96, 0]
click at [806, 336] on div "Encourage the experienced member to mentor others, facilitating knowledge shari…" at bounding box center [627, 332] width 642 height 65
click at [306, 295] on input "b. Encourage the experienced member to mentor others, facilitating knowledge sh…" at bounding box center [306, 288] width 0 height 13
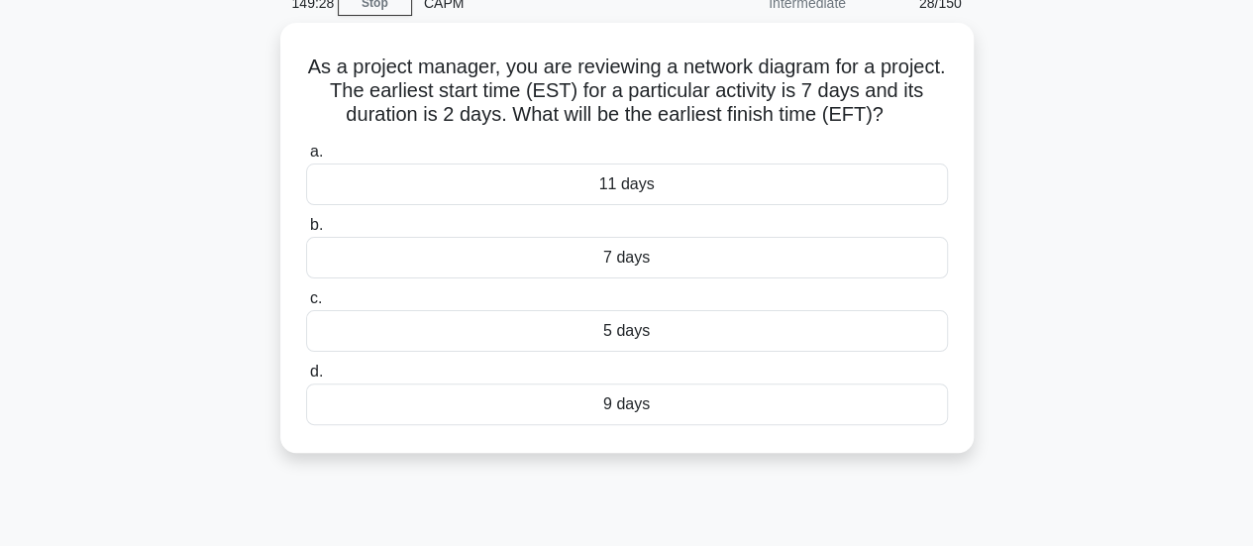
scroll to position [108, 0]
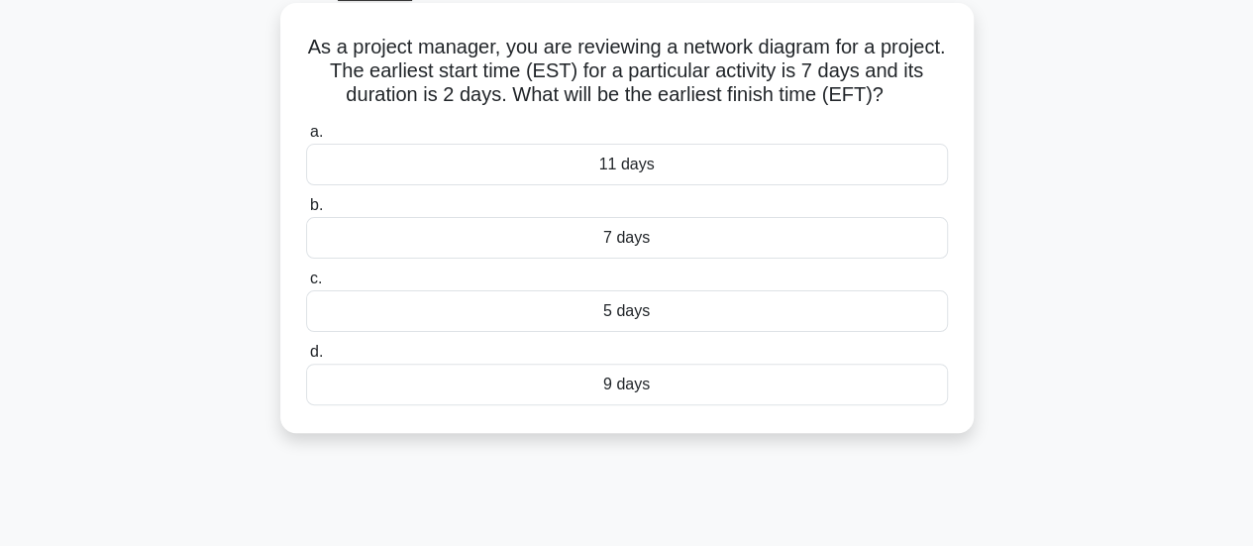
click at [814, 387] on div "9 days" at bounding box center [627, 385] width 642 height 42
click at [306, 359] on input "d. 9 days" at bounding box center [306, 352] width 0 height 13
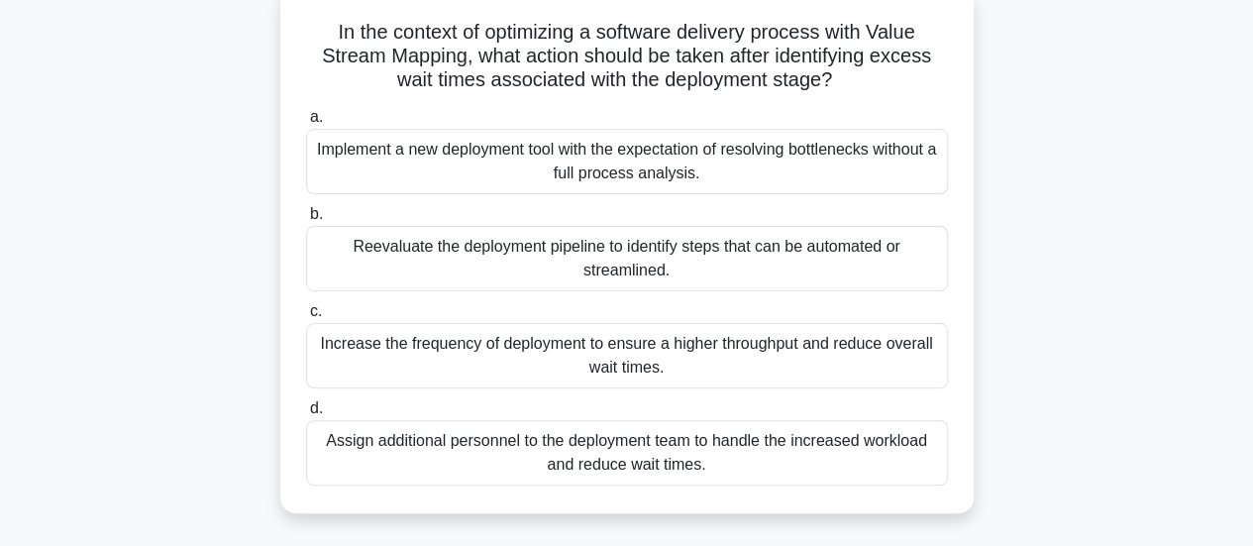
scroll to position [0, 0]
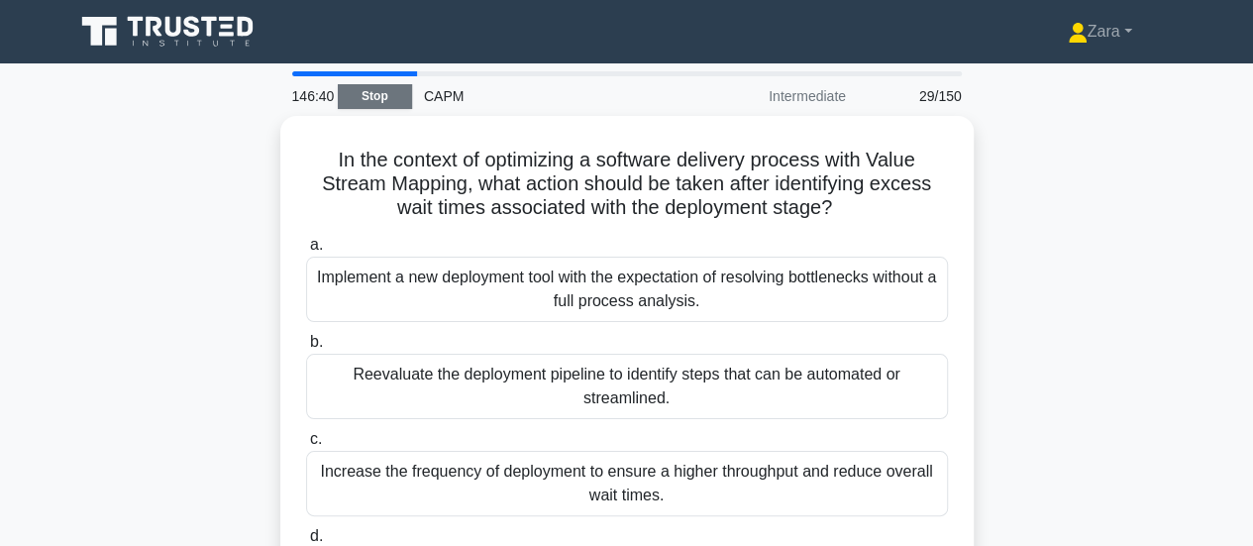
click at [365, 91] on link "Stop" at bounding box center [375, 96] width 74 height 25
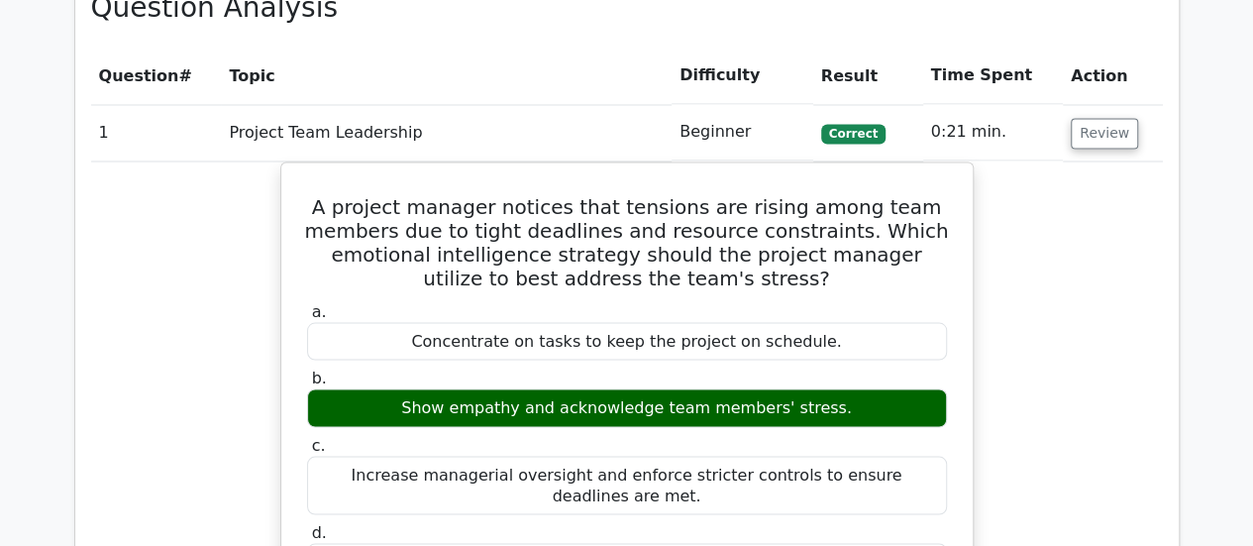
scroll to position [1696, 0]
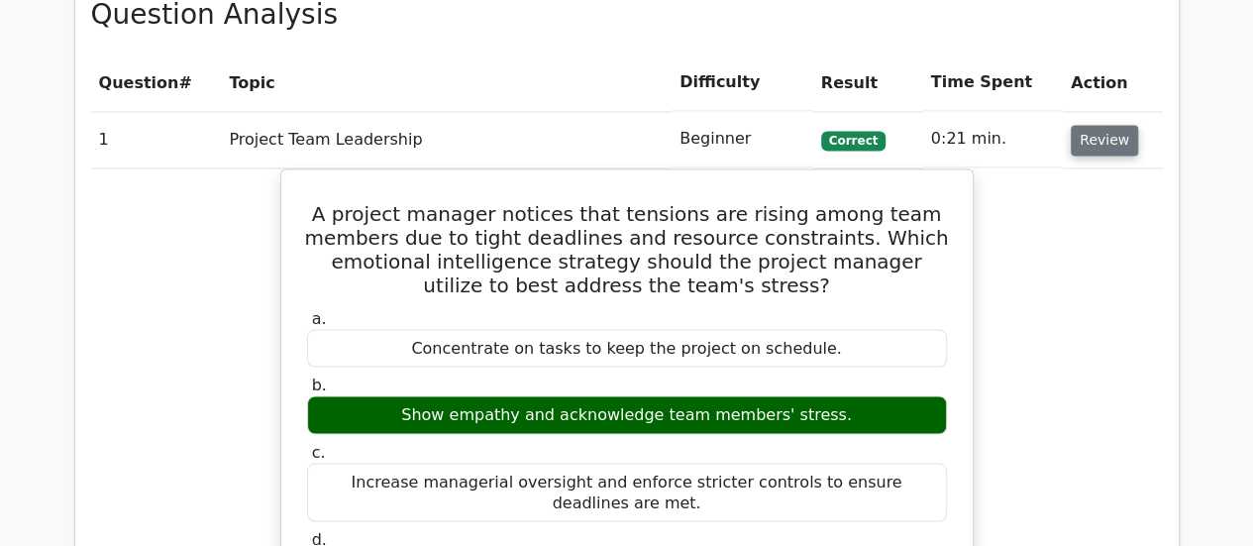
click at [1117, 138] on button "Review" at bounding box center [1104, 140] width 67 height 31
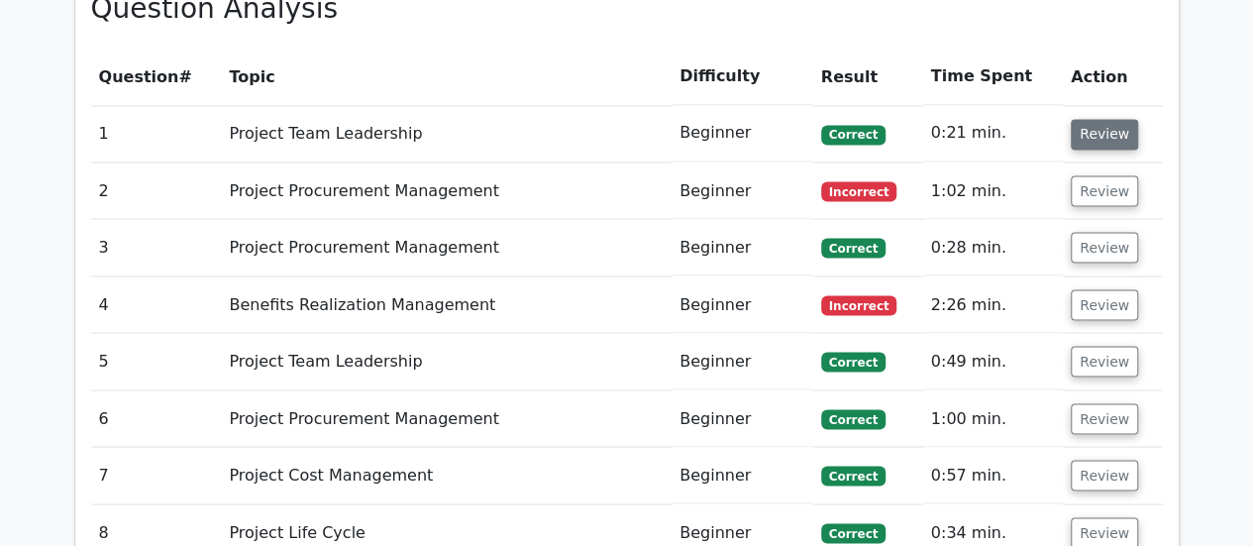
scroll to position [1687, 0]
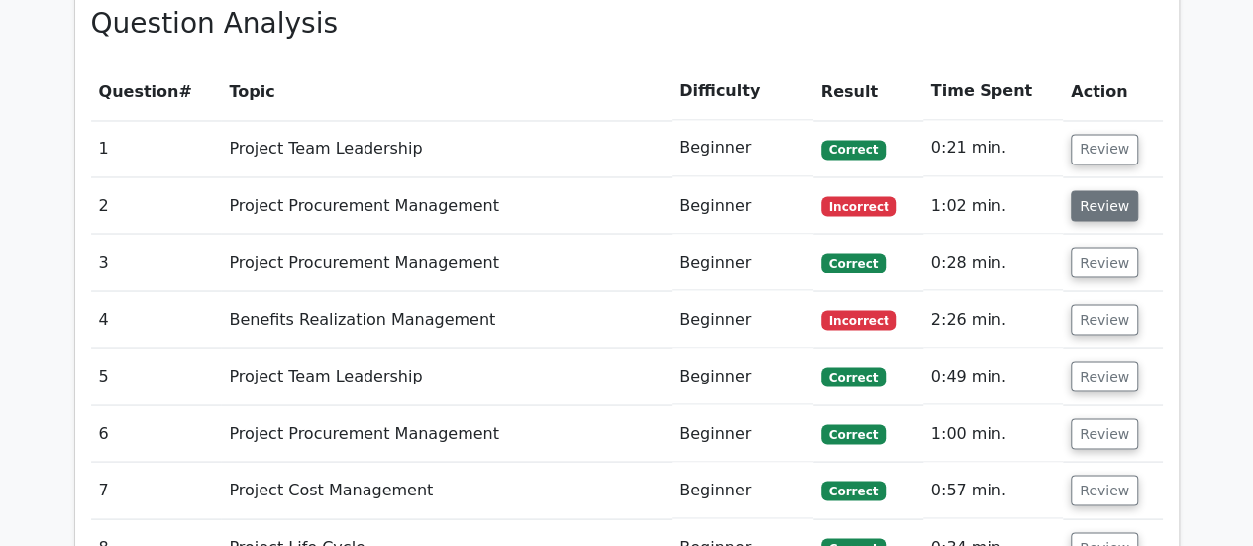
click at [1119, 199] on button "Review" at bounding box center [1104, 205] width 67 height 31
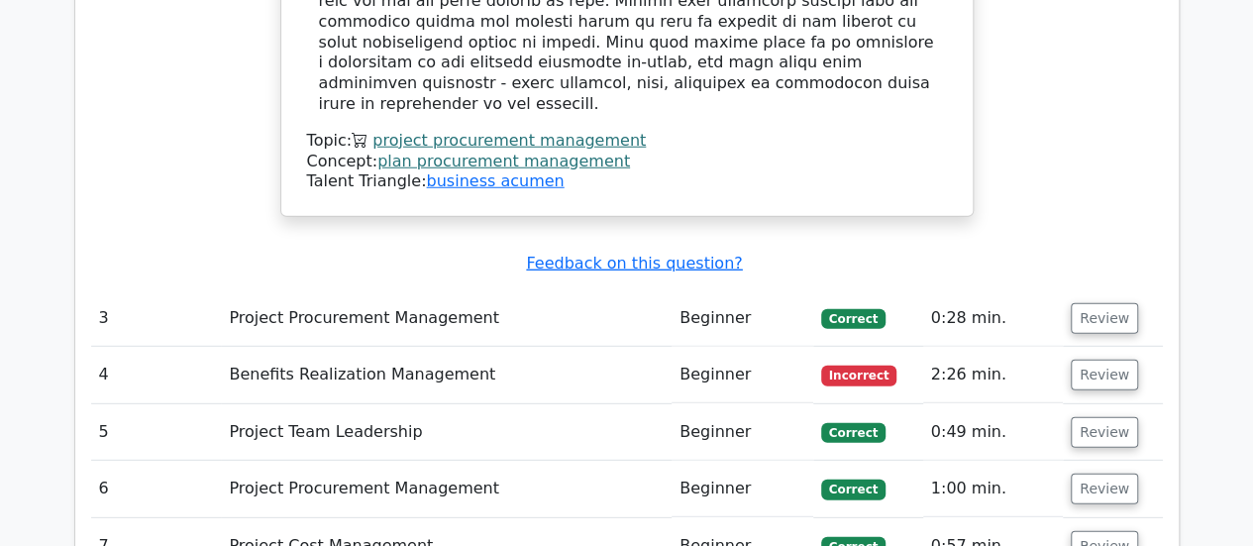
scroll to position [2632, 0]
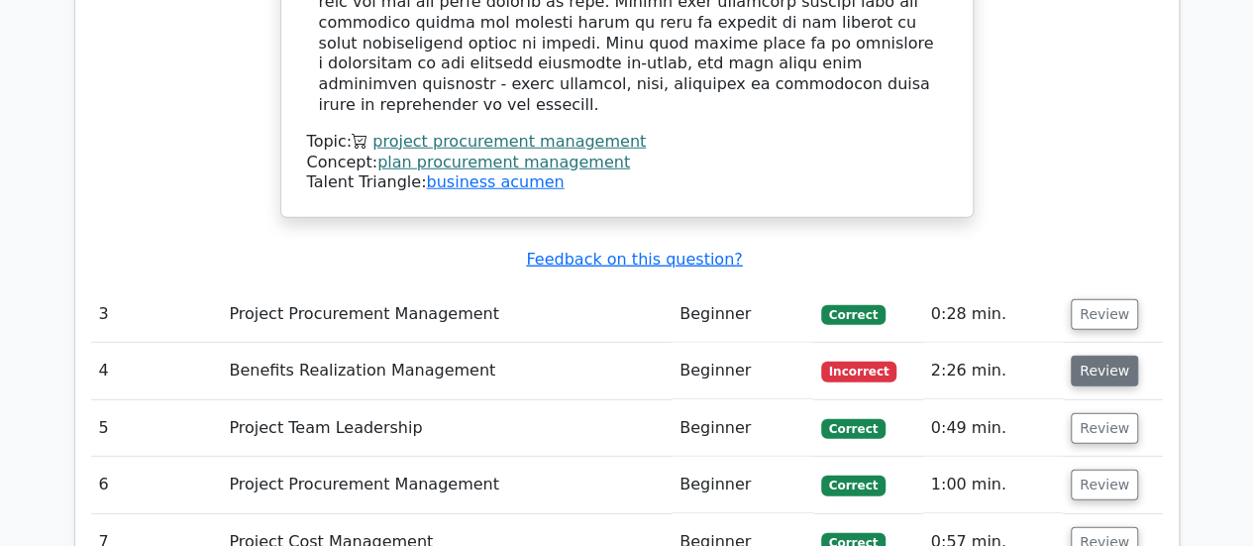
click at [1102, 356] on button "Review" at bounding box center [1104, 371] width 67 height 31
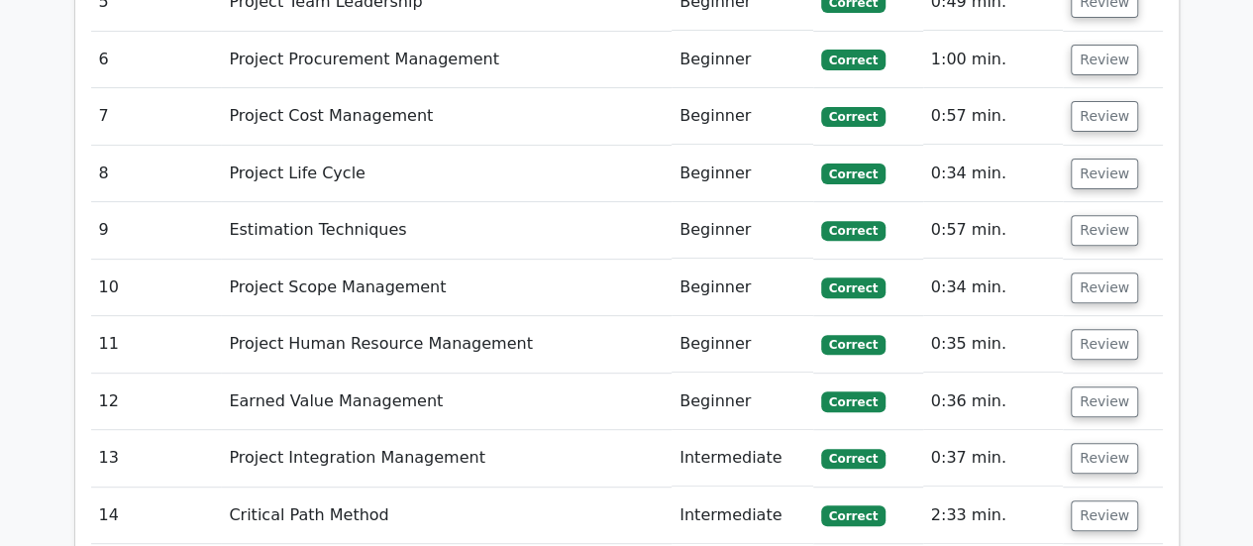
scroll to position [4025, 0]
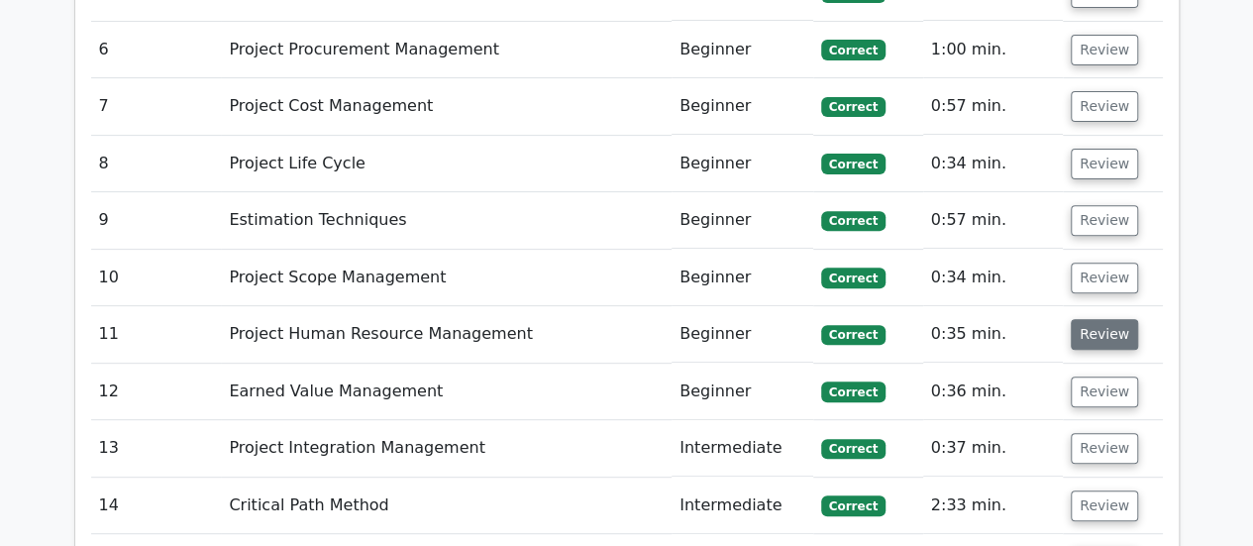
click at [1108, 319] on button "Review" at bounding box center [1104, 334] width 67 height 31
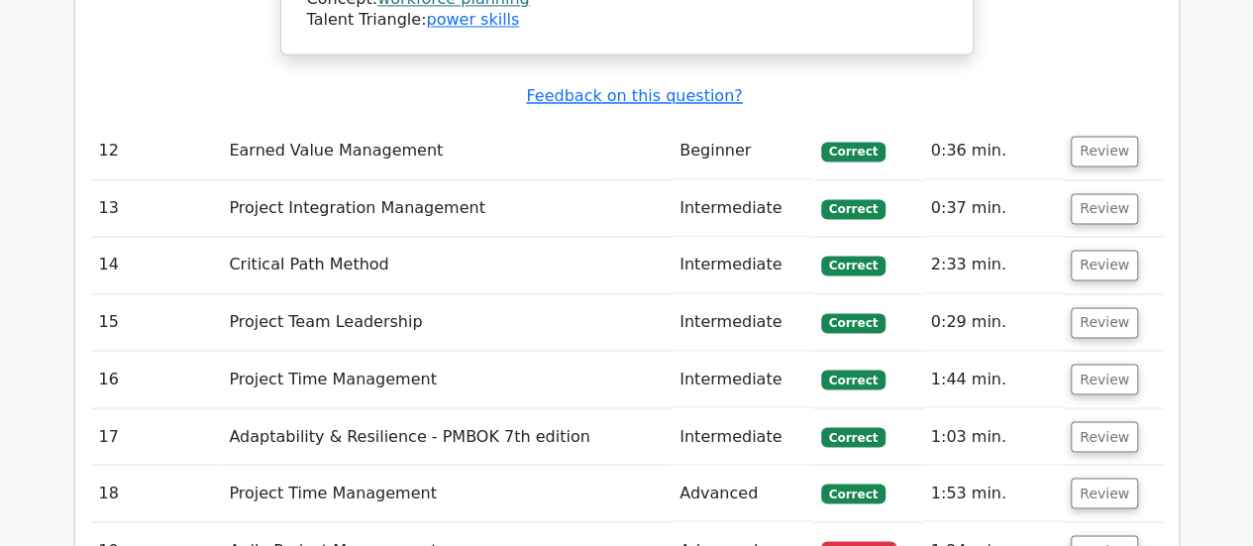
scroll to position [5287, 0]
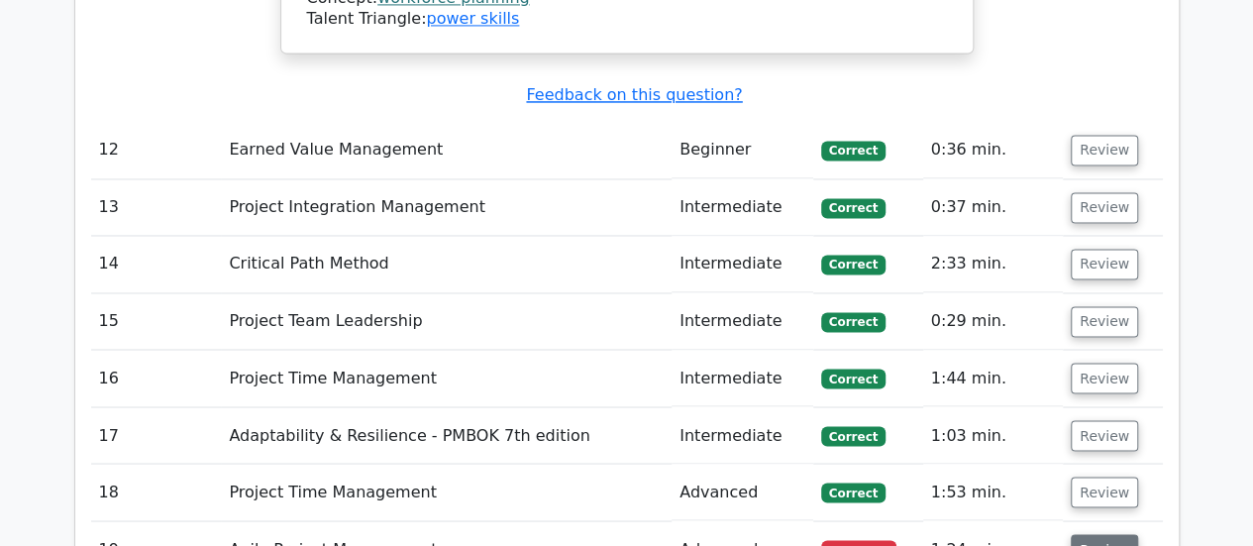
click at [1106, 534] on button "Review" at bounding box center [1104, 549] width 67 height 31
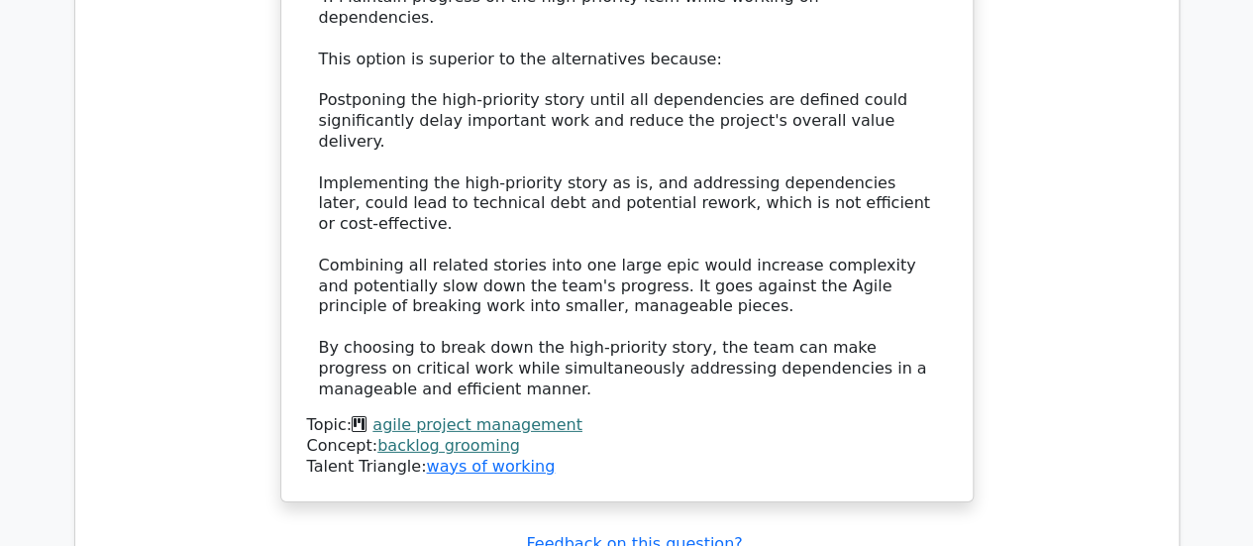
scroll to position [6644, 0]
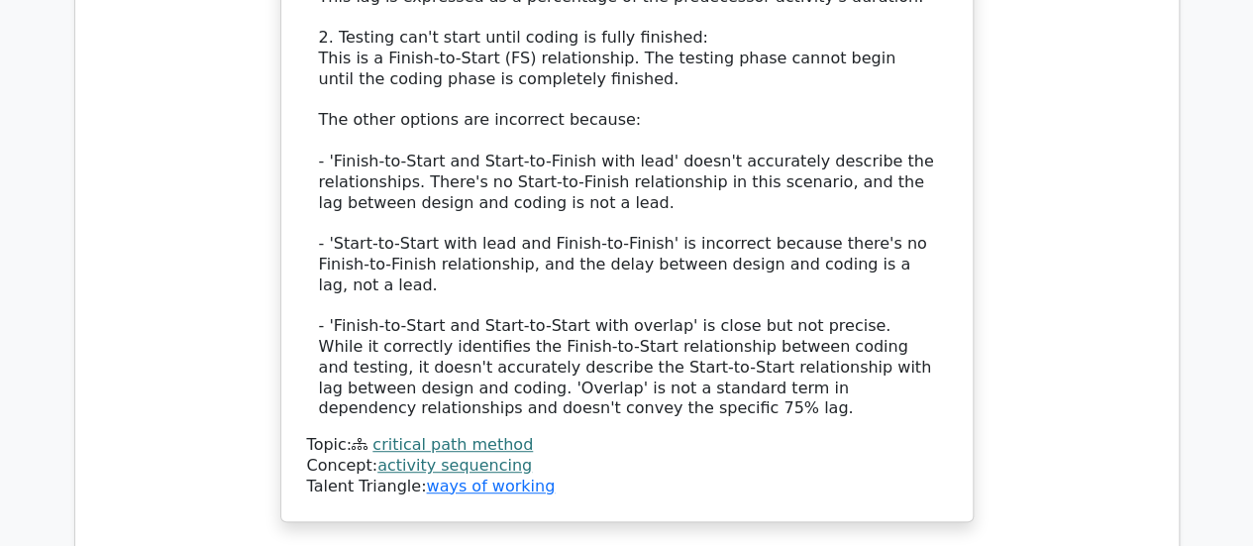
scroll to position [7909, 0]
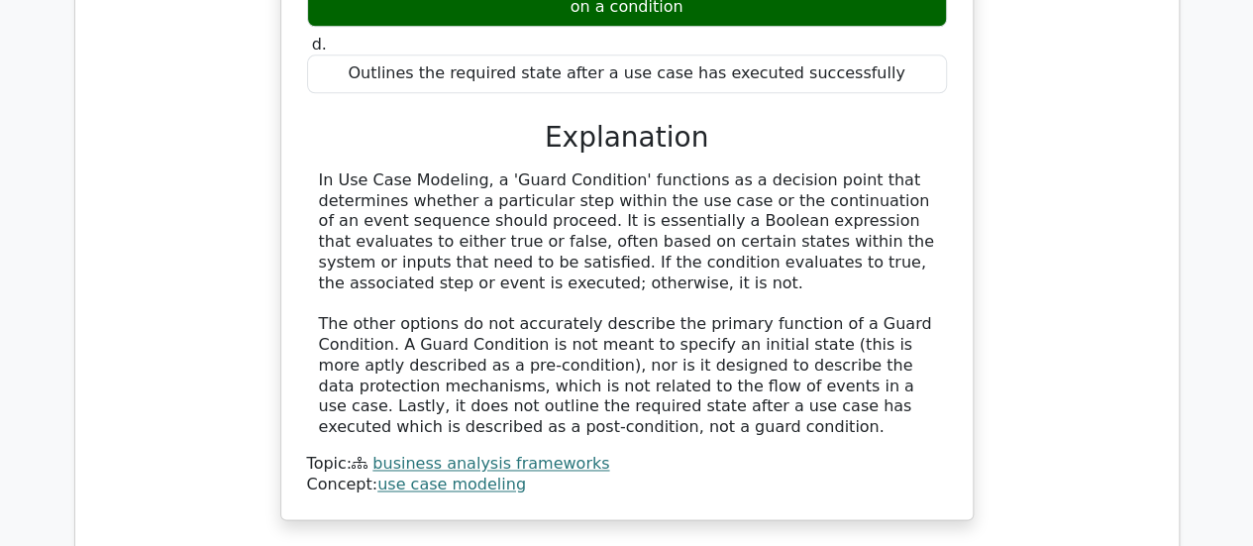
scroll to position [8836, 0]
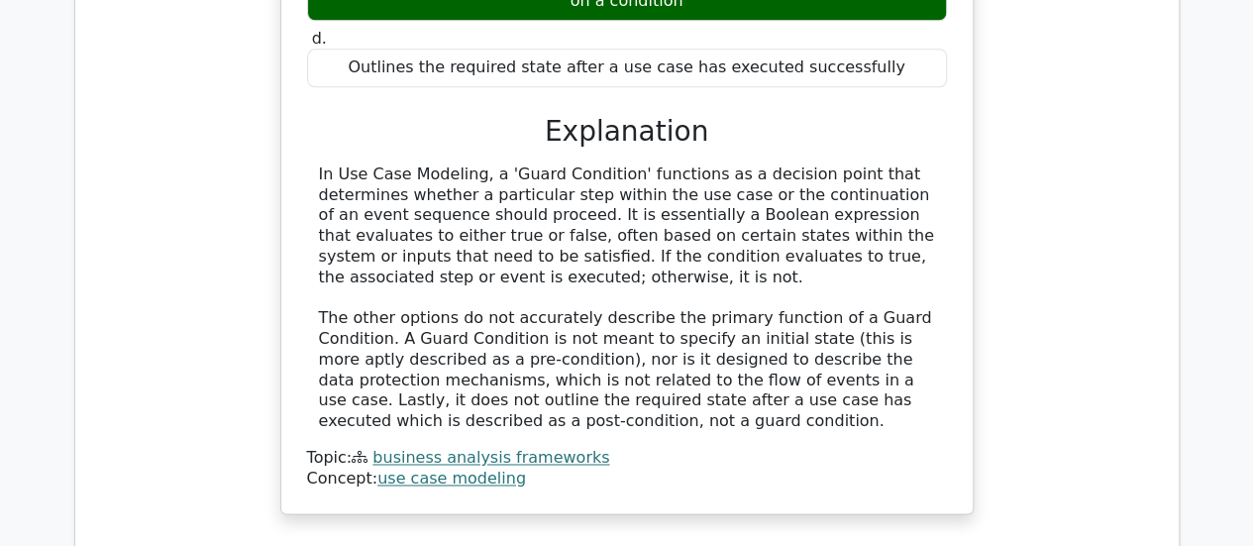
drag, startPoint x: 1085, startPoint y: 247, endPoint x: 1143, endPoint y: 201, distance: 74.1
click at [1143, 201] on td "In Use Case Modeling, how does a 'Guard Condition' primarily function? a. Speci…" at bounding box center [627, 148] width 1072 height 868
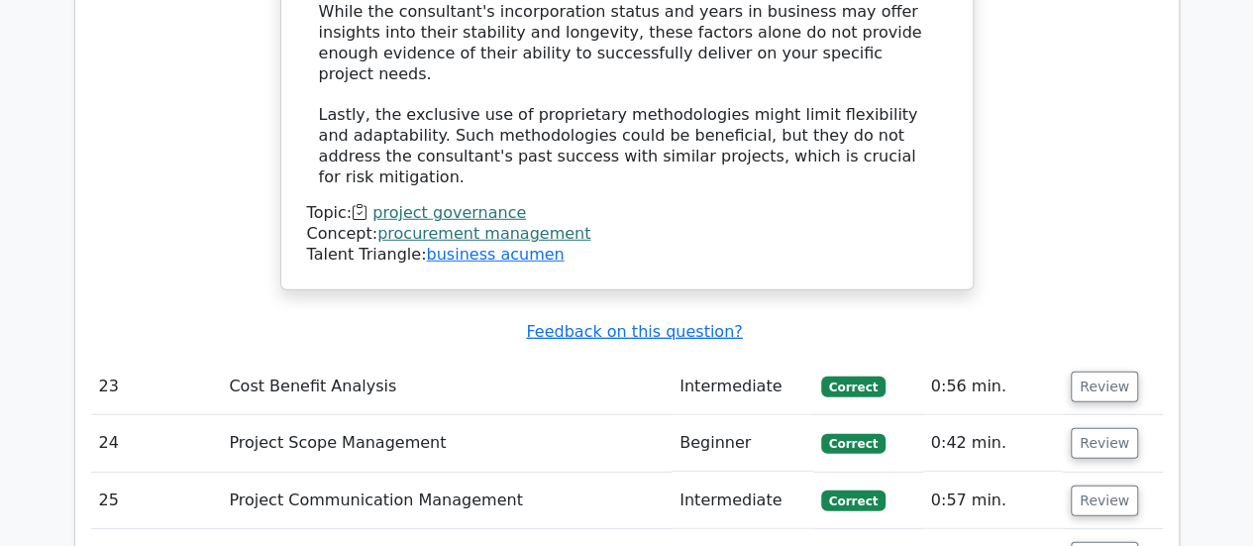
scroll to position [10242, 0]
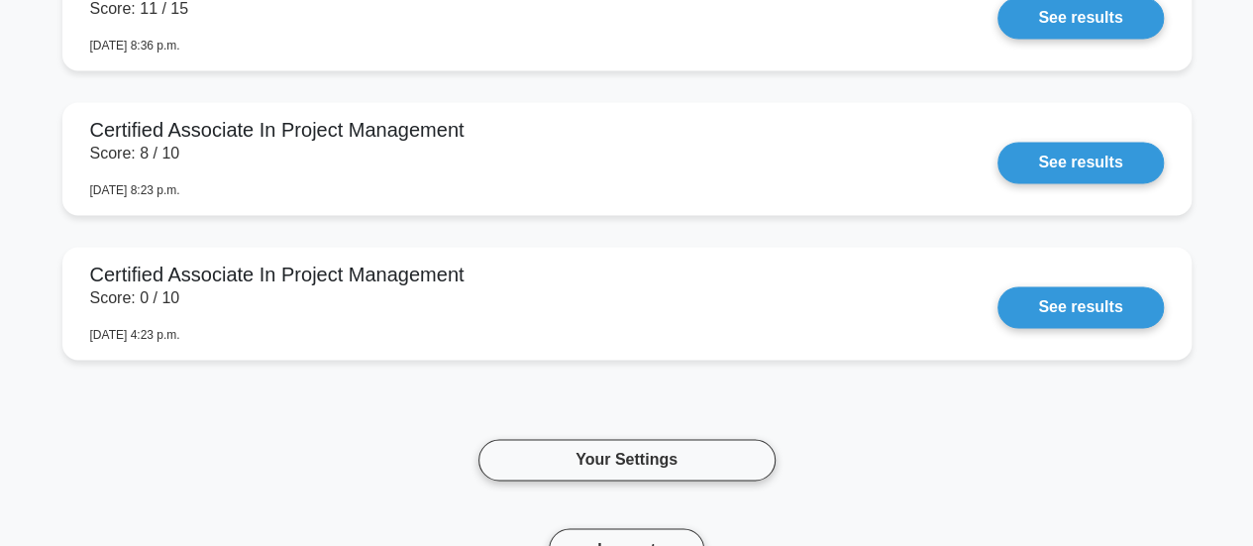
scroll to position [4989, 0]
